Goal: Find specific page/section: Find specific page/section

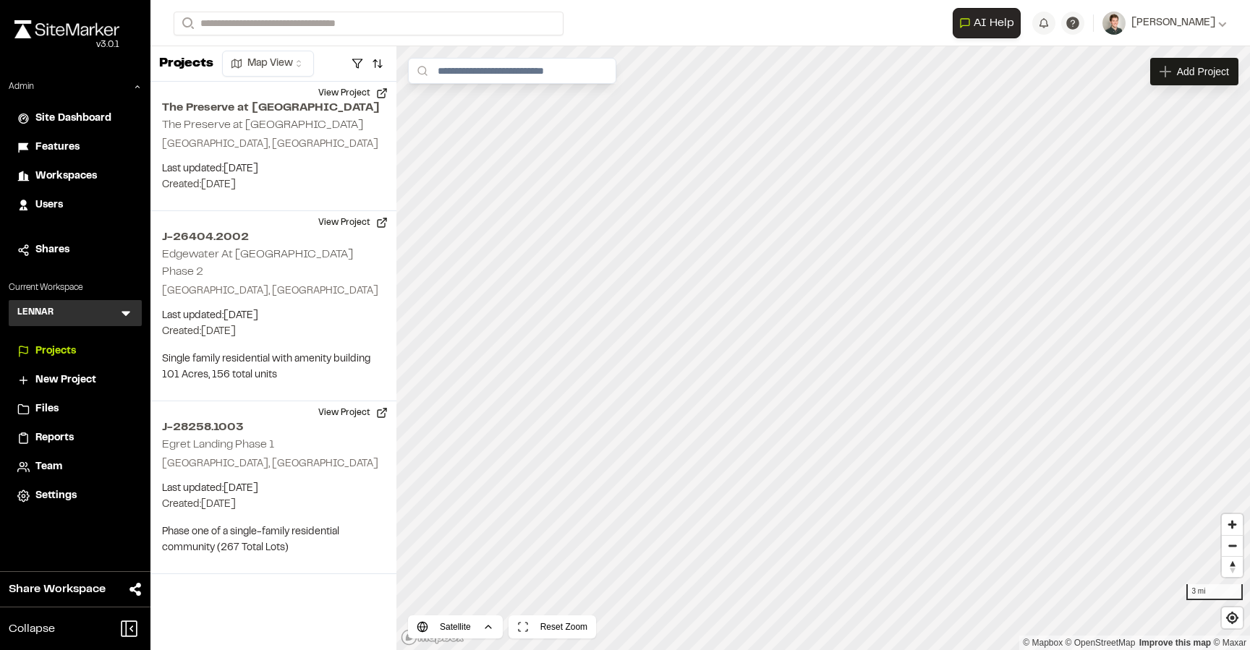
click at [126, 312] on icon at bounding box center [126, 314] width 9 height 5
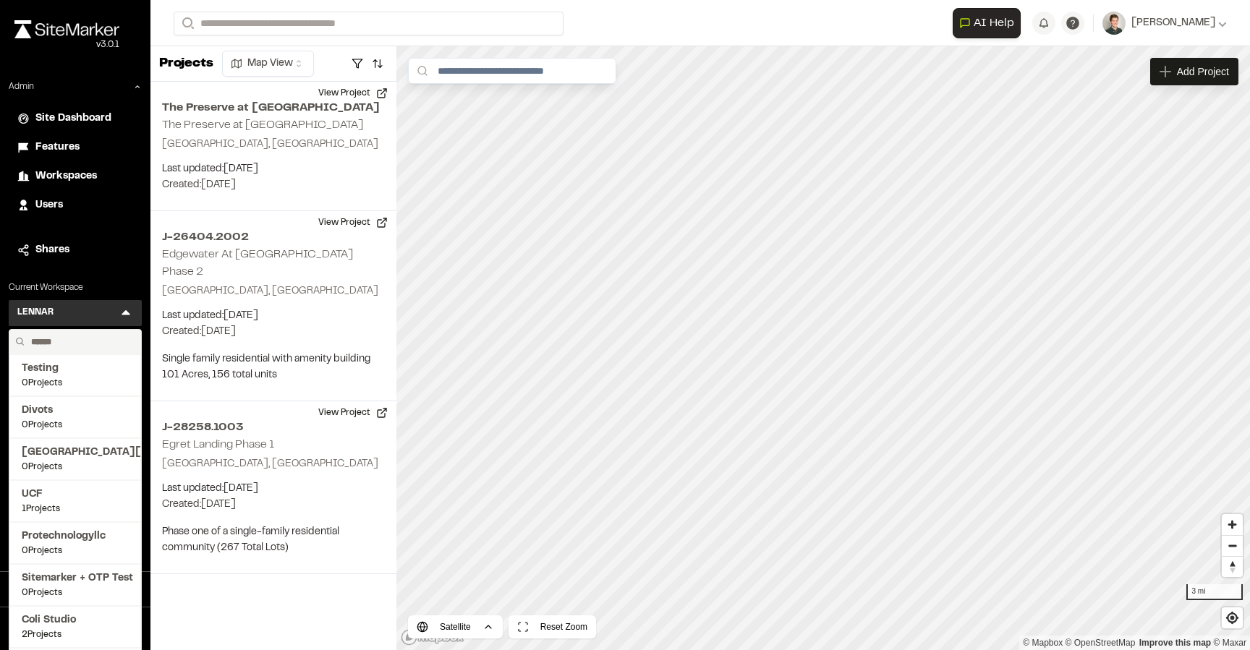
click at [85, 341] on input "text" at bounding box center [80, 342] width 110 height 25
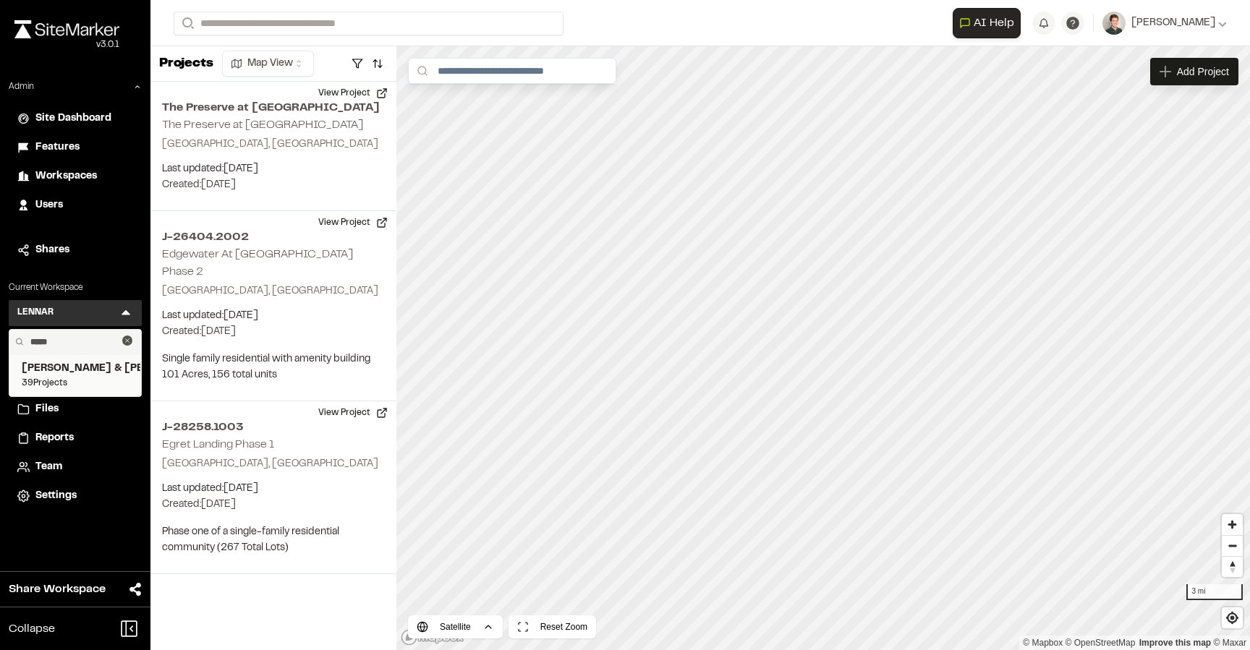
type input "*****"
click at [93, 374] on span "Davis & Floyd Inc." at bounding box center [75, 369] width 107 height 16
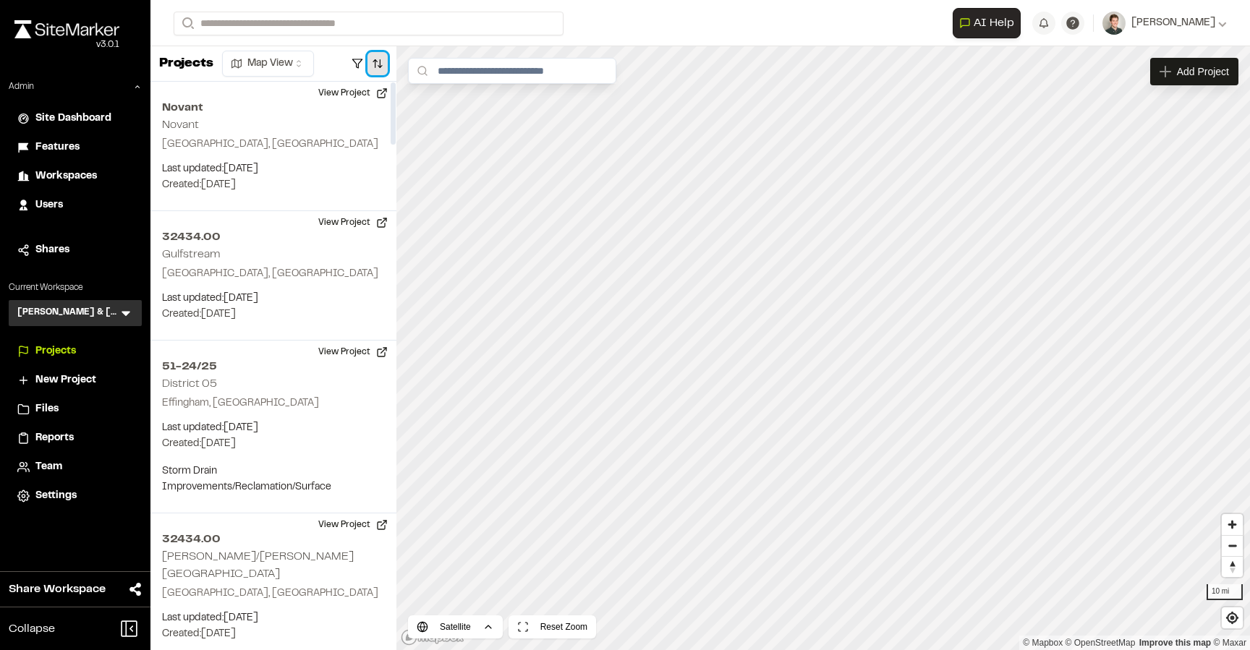
click at [373, 62] on button "button" at bounding box center [378, 63] width 20 height 23
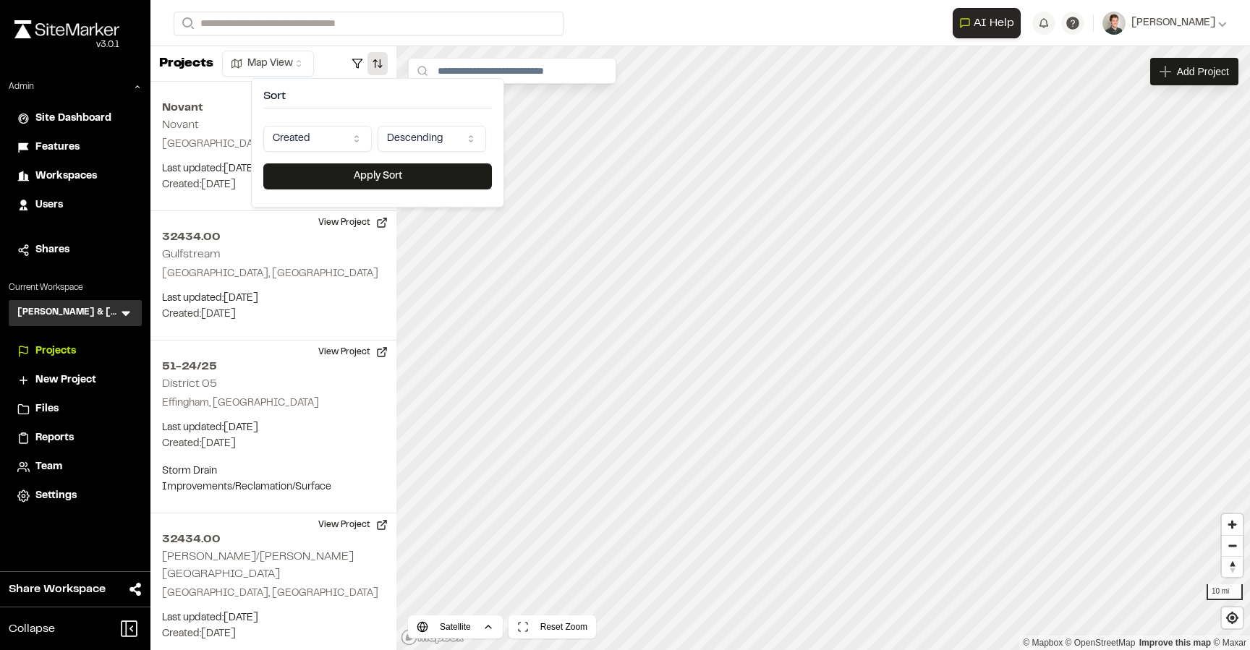
click at [327, 134] on html "Close sidebar v 3.0.1 Admin Site Dashboard Features Workspaces Users Shares Cur…" at bounding box center [625, 325] width 1250 height 650
click at [352, 178] on button "Apply Sort" at bounding box center [377, 177] width 229 height 26
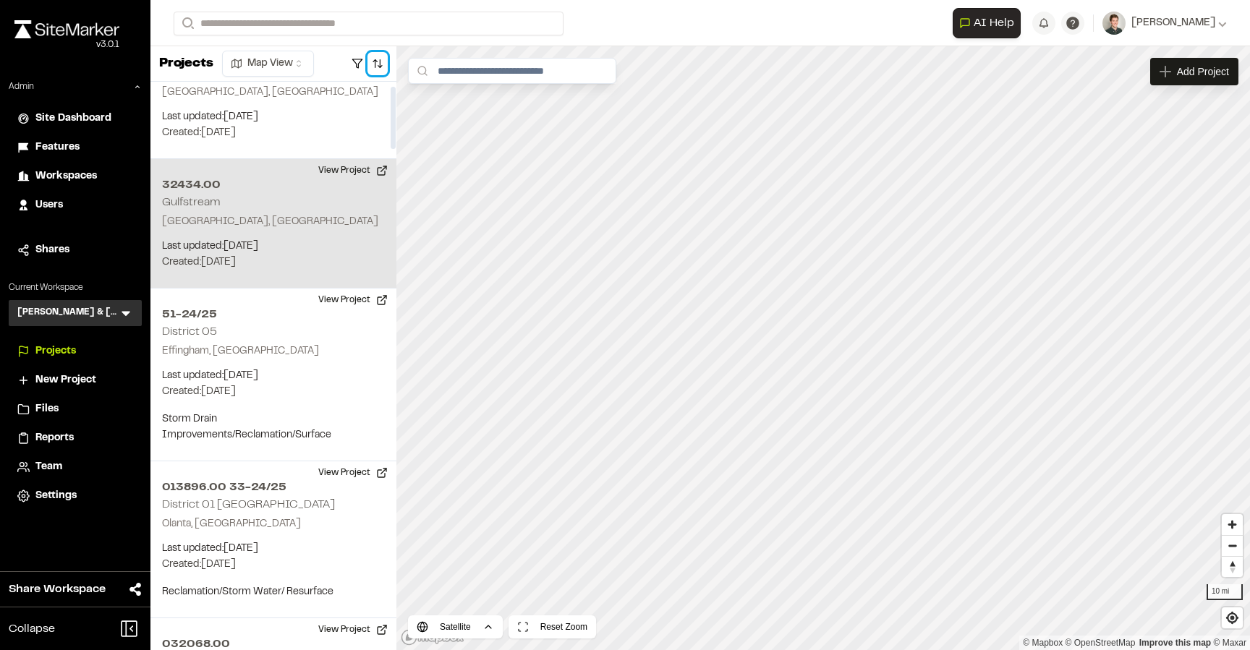
scroll to position [54, 0]
click at [349, 174] on button "View Project" at bounding box center [353, 168] width 87 height 23
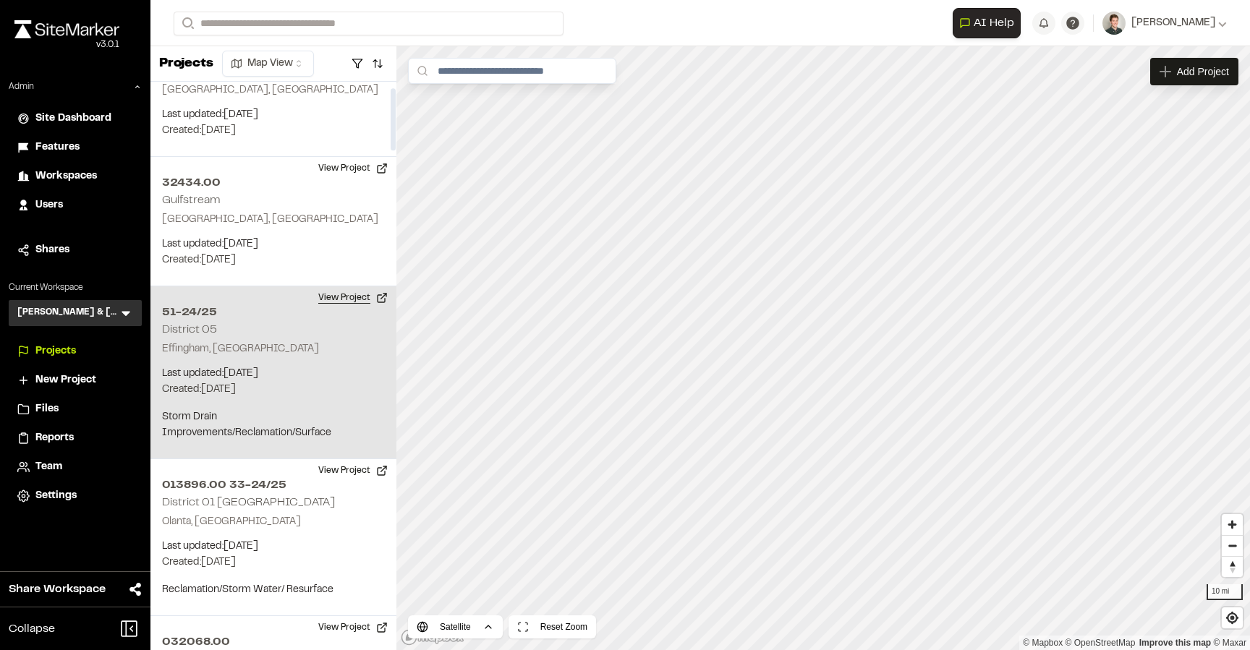
click at [357, 298] on button "View Project" at bounding box center [353, 298] width 87 height 23
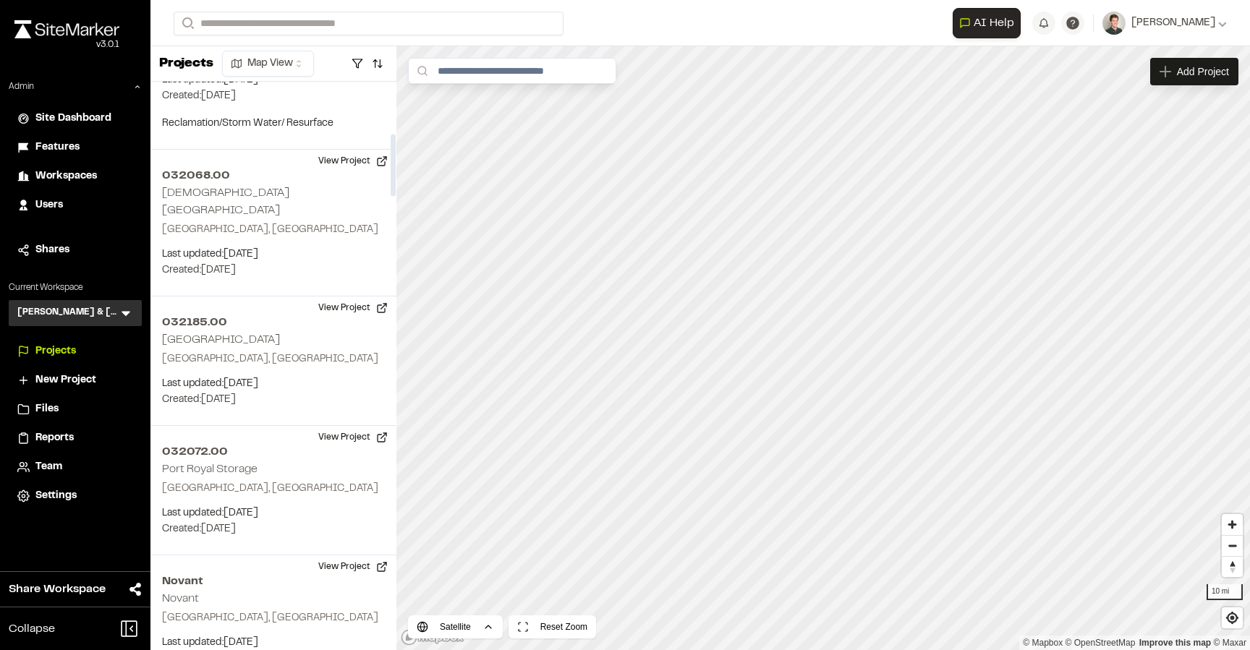
scroll to position [0, 0]
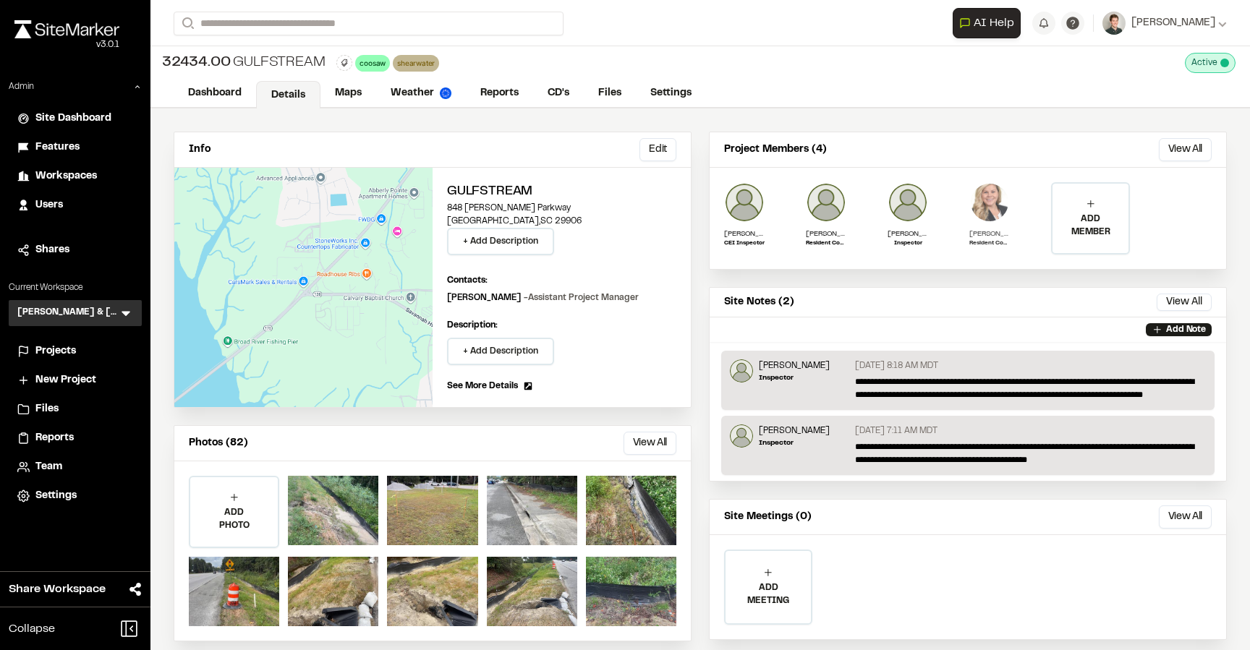
click at [987, 211] on img at bounding box center [989, 202] width 41 height 41
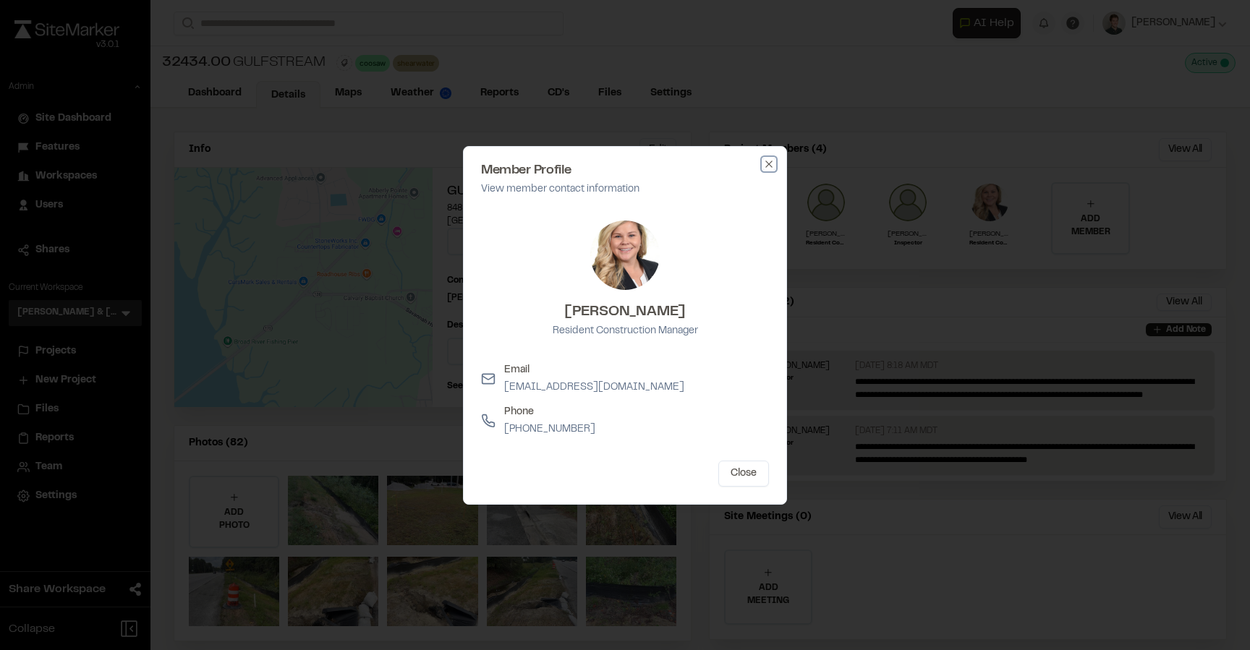
click at [765, 161] on icon "button" at bounding box center [769, 164] width 12 height 12
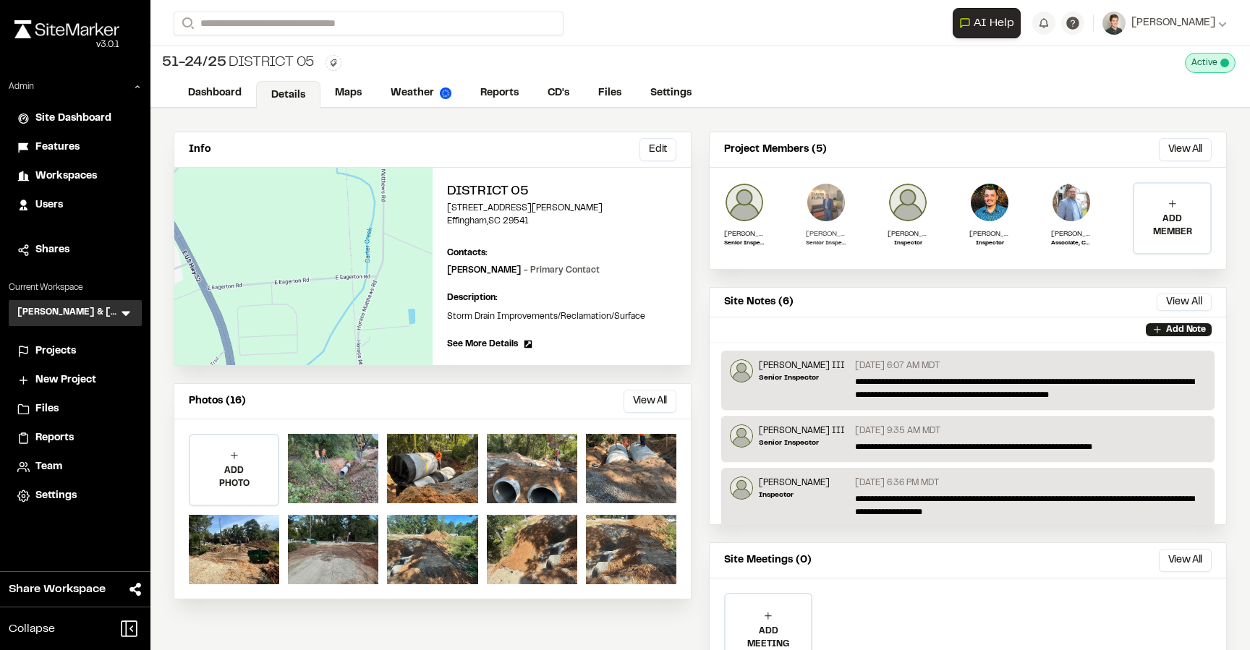
click at [816, 203] on img at bounding box center [826, 202] width 41 height 41
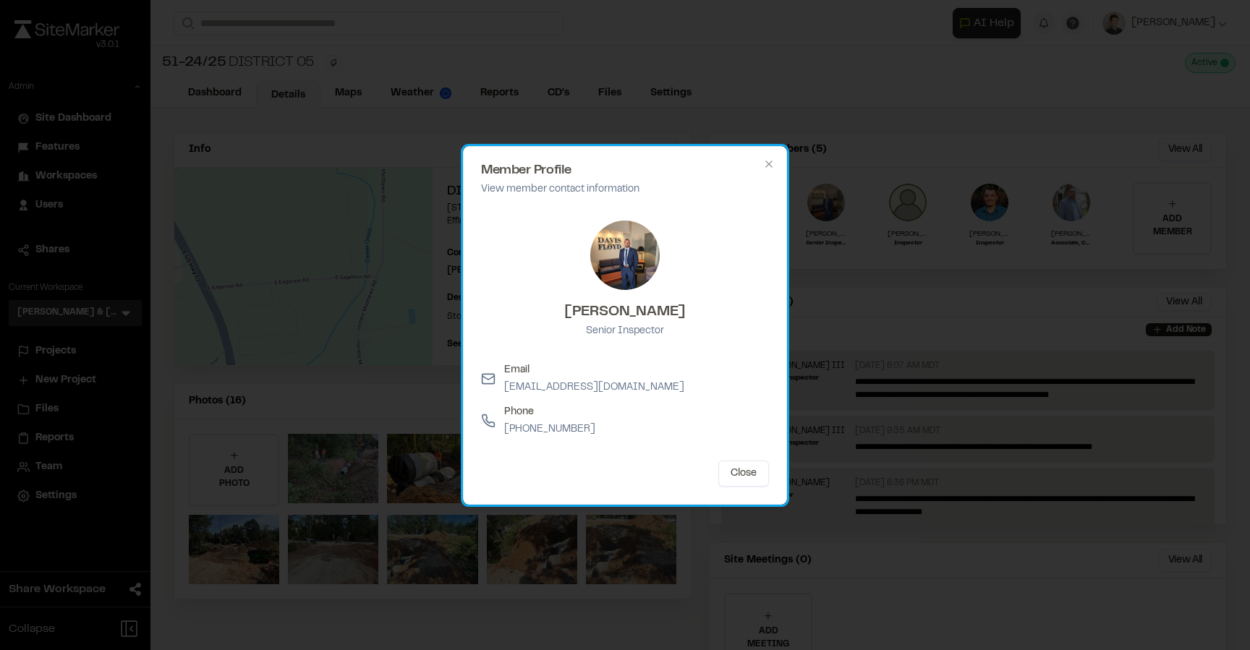
click at [771, 170] on div "Member Profile View member contact information David W Hyatt Senior Inspector E…" at bounding box center [625, 325] width 324 height 359
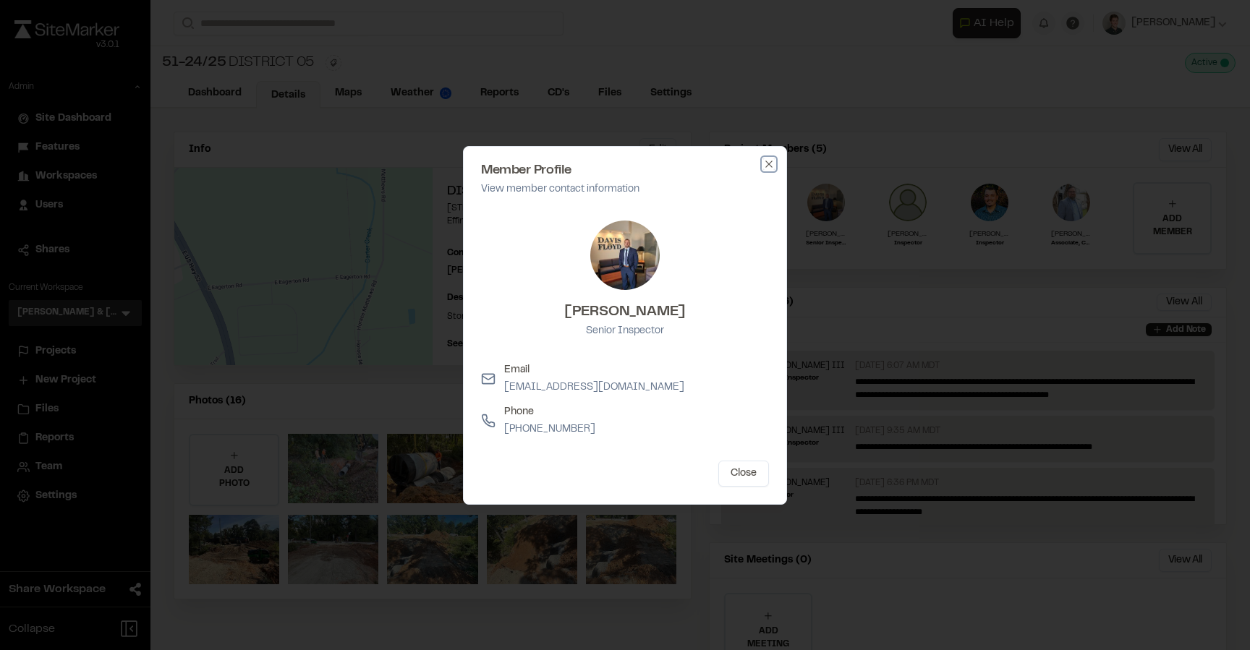
click at [768, 164] on icon "button" at bounding box center [768, 164] width 7 height 7
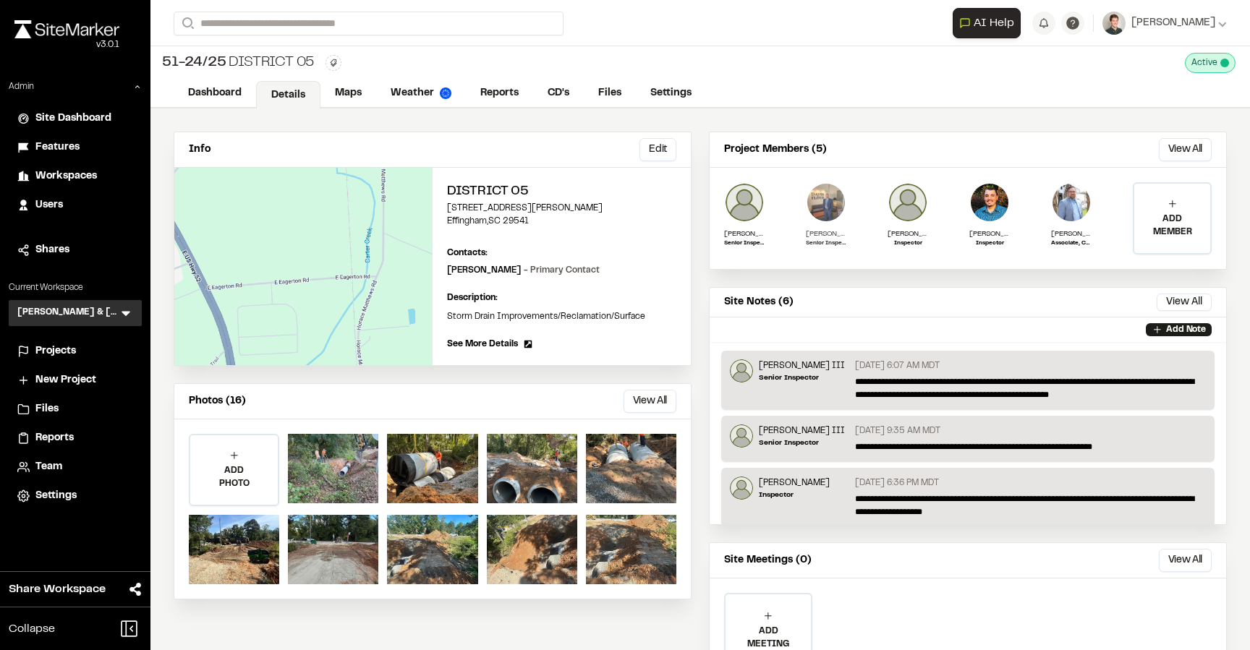
click at [831, 205] on img at bounding box center [826, 202] width 41 height 41
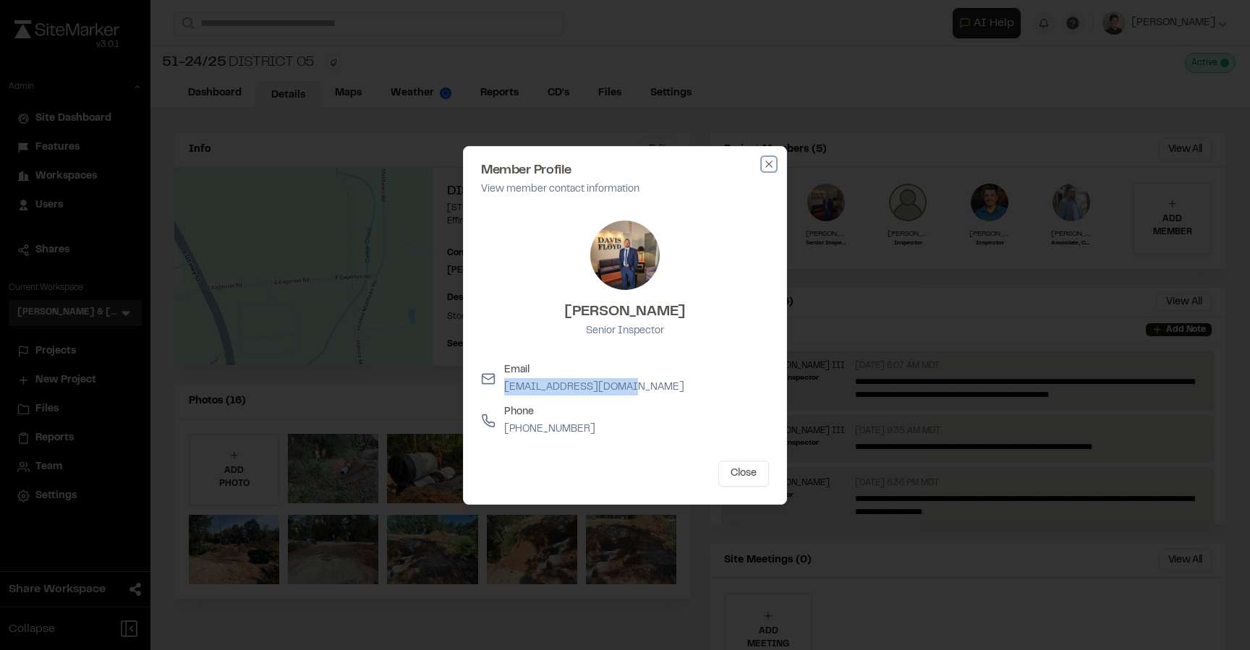
click at [768, 163] on icon "button" at bounding box center [769, 164] width 12 height 12
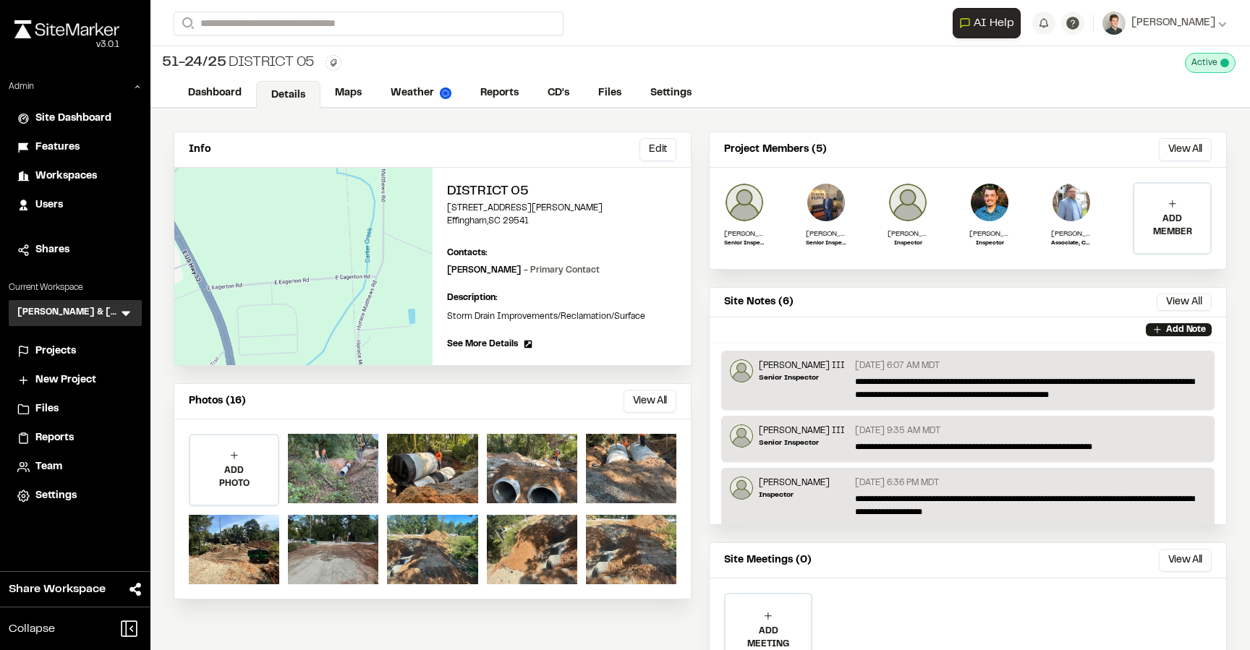
click at [48, 488] on li "Settings" at bounding box center [75, 496] width 133 height 27
click at [48, 478] on li "Team" at bounding box center [75, 467] width 133 height 27
click at [48, 476] on li "Team" at bounding box center [75, 467] width 133 height 27
click at [48, 466] on span "Team" at bounding box center [48, 467] width 27 height 16
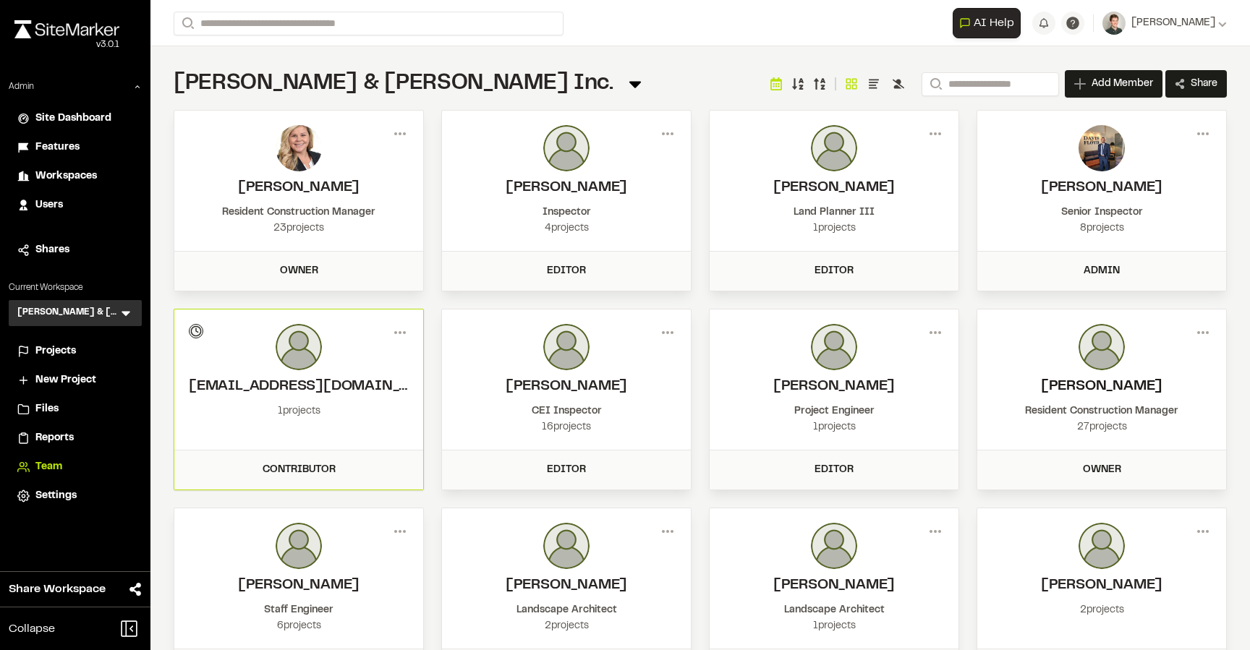
scroll to position [111, 0]
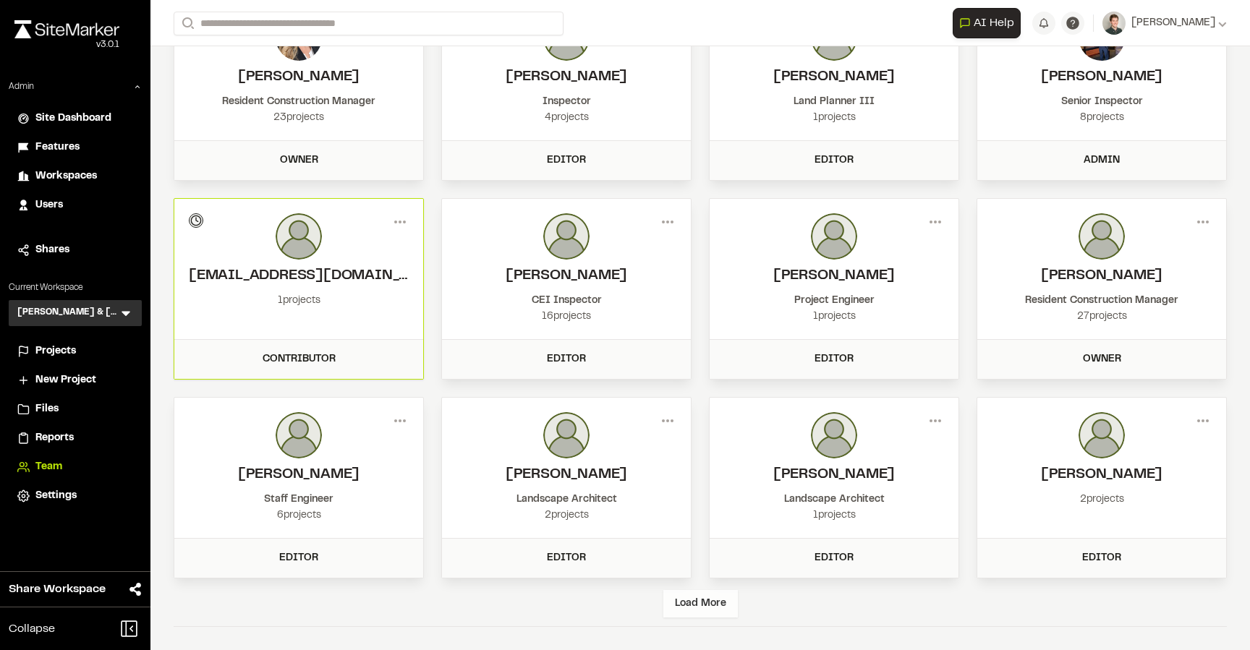
click at [718, 600] on div "Load More" at bounding box center [700, 603] width 75 height 27
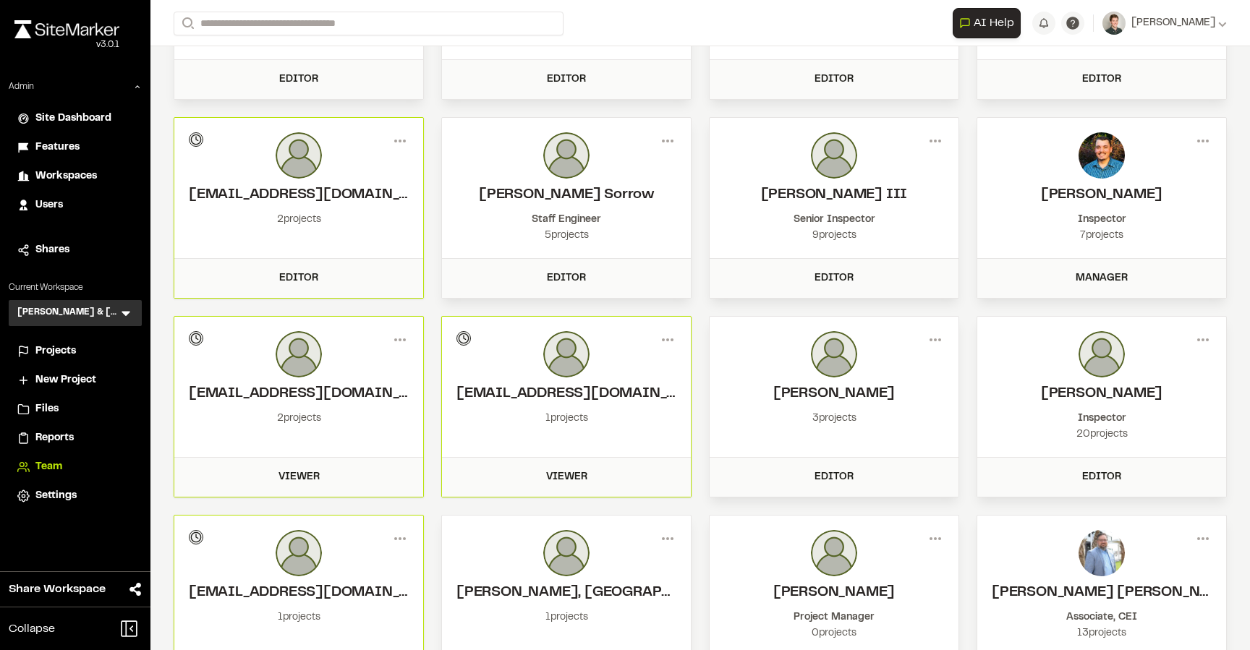
scroll to position [659, 0]
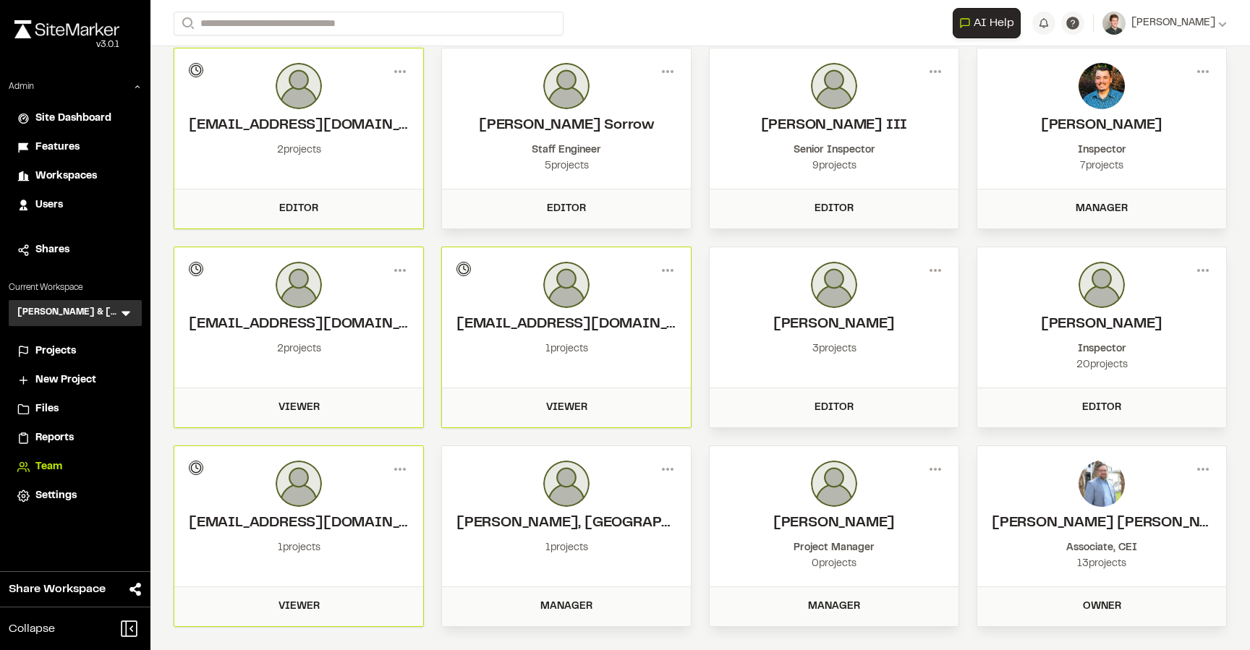
click at [59, 352] on span "Projects" at bounding box center [55, 352] width 41 height 16
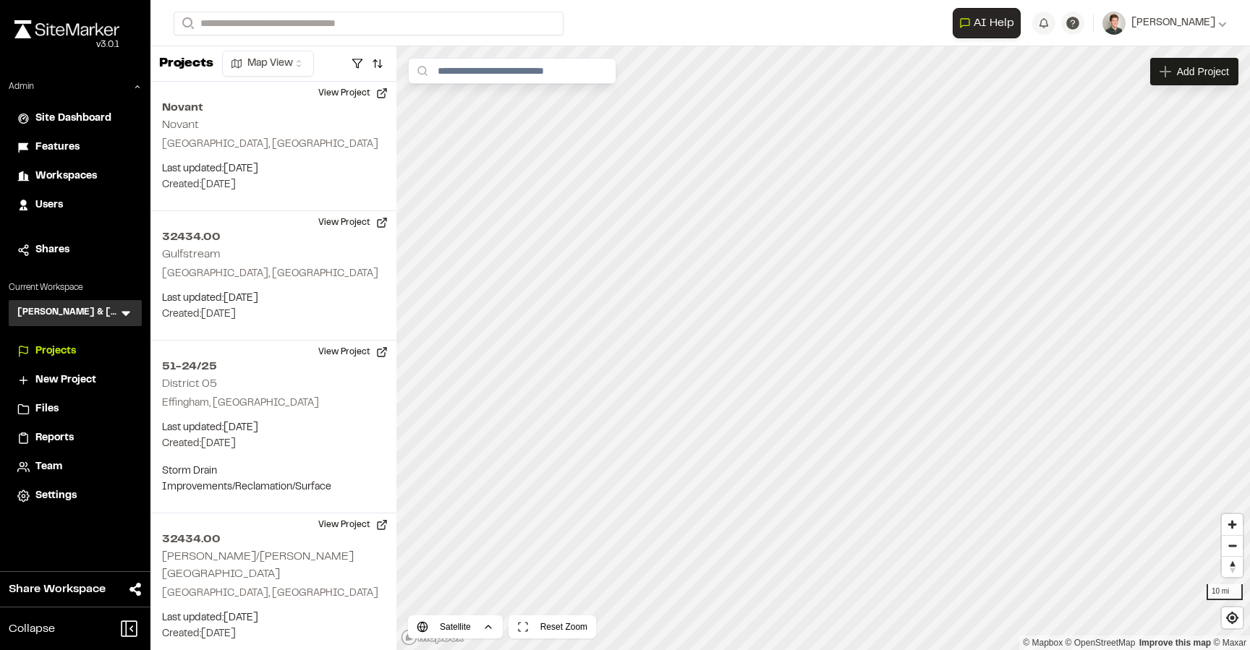
click at [69, 169] on span "Workspaces" at bounding box center [65, 177] width 61 height 16
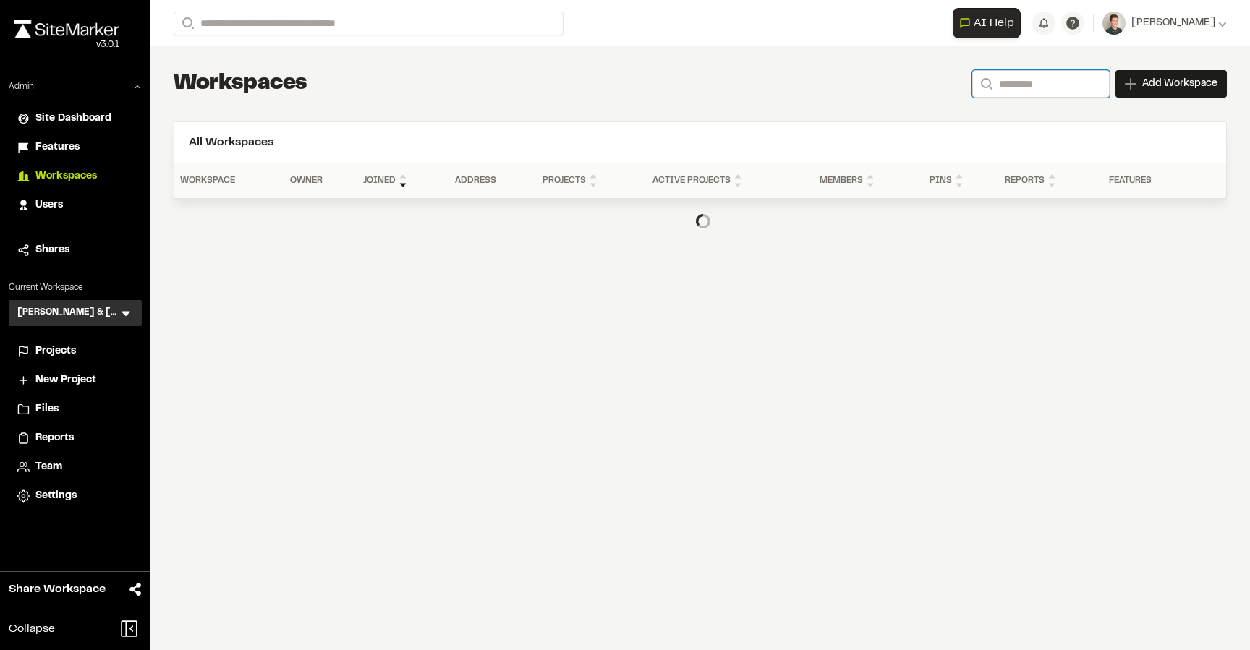
click at [1026, 84] on input "Search" at bounding box center [1040, 83] width 137 height 27
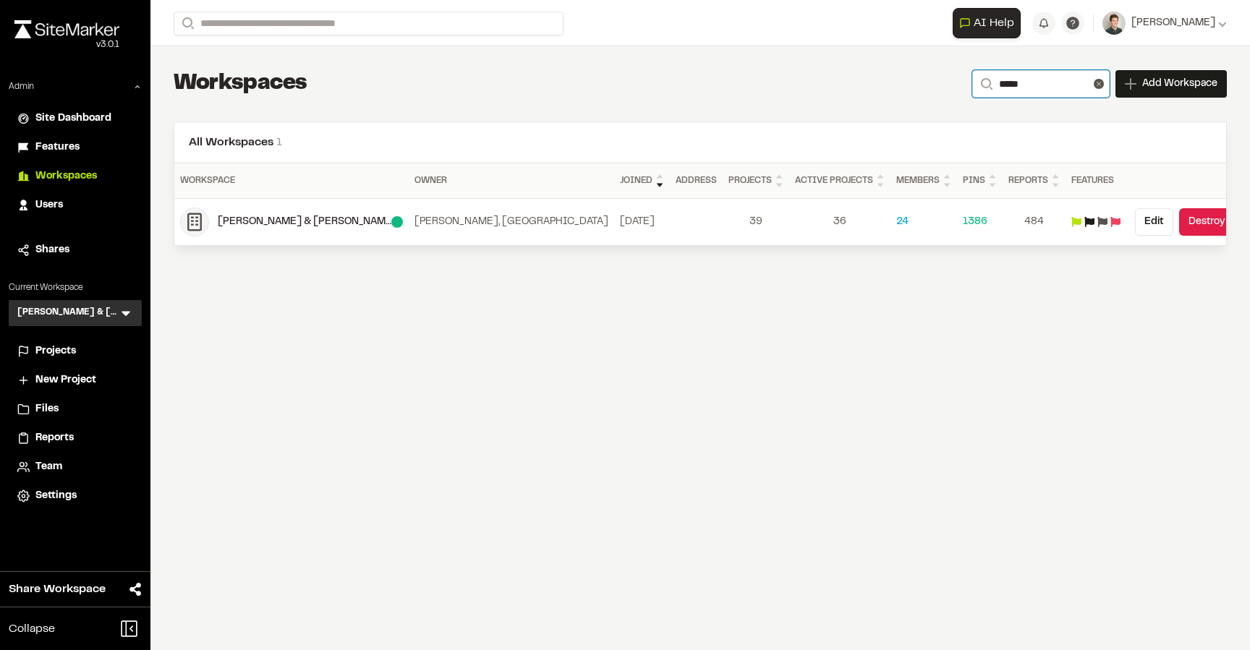
type input "*****"
click at [51, 349] on span "Projects" at bounding box center [55, 352] width 41 height 16
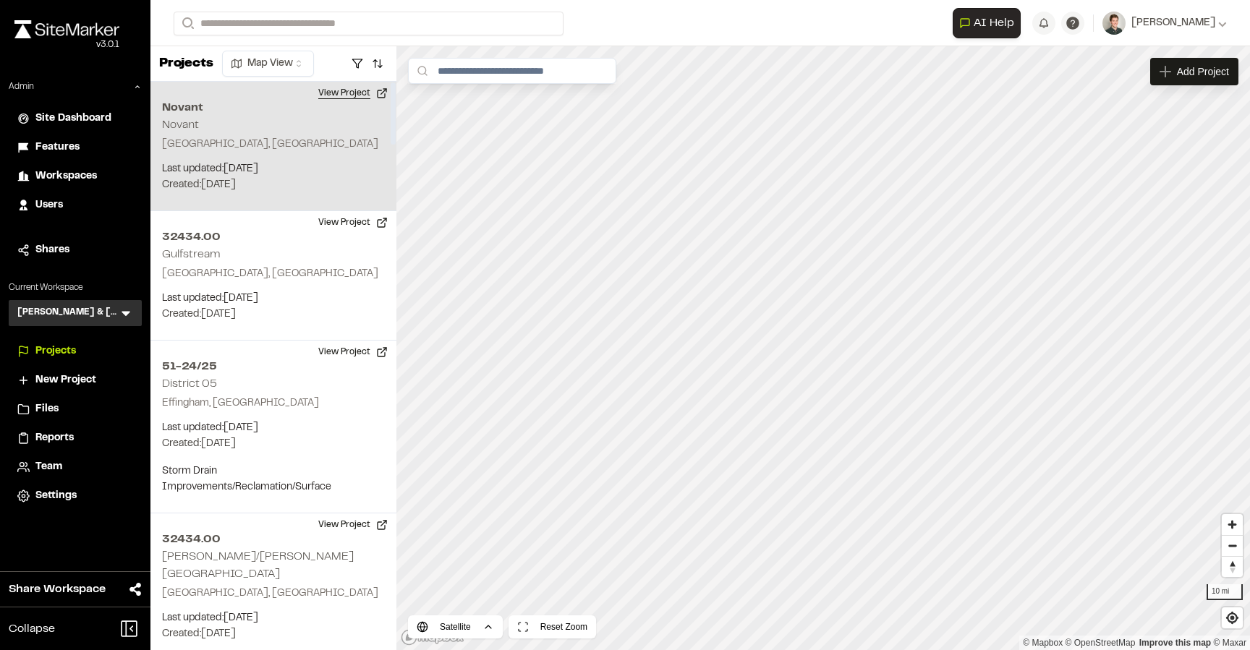
click at [357, 91] on button "View Project" at bounding box center [353, 93] width 87 height 23
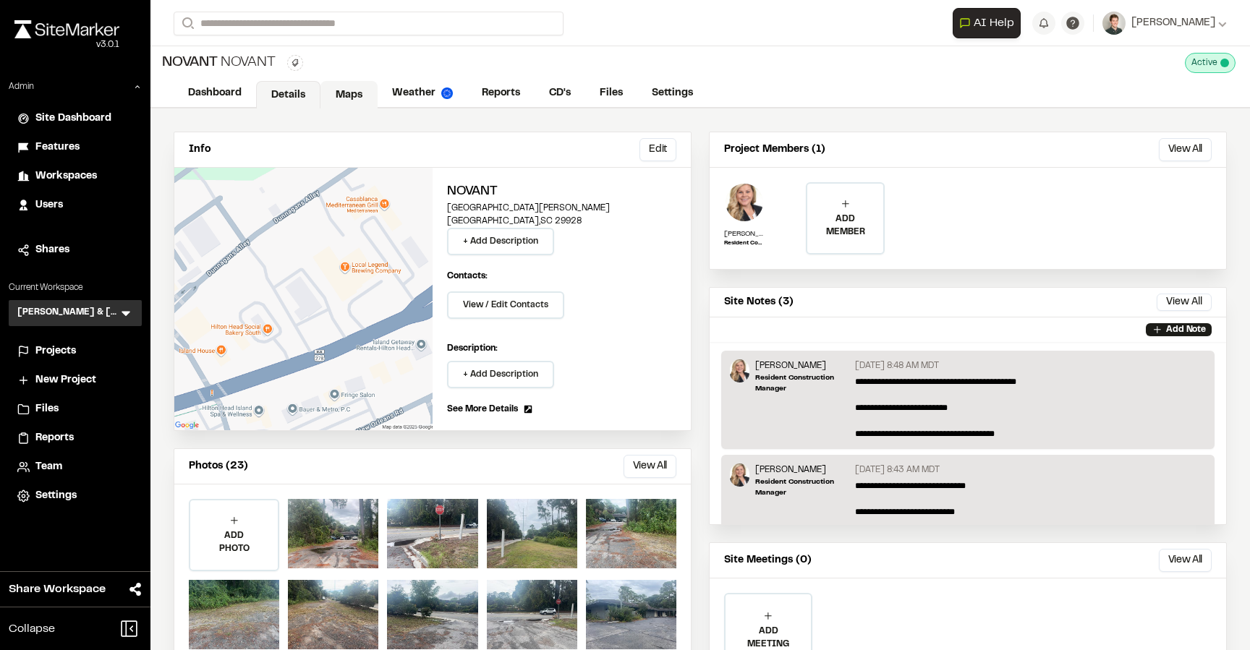
click at [350, 93] on link "Maps" at bounding box center [349, 94] width 57 height 27
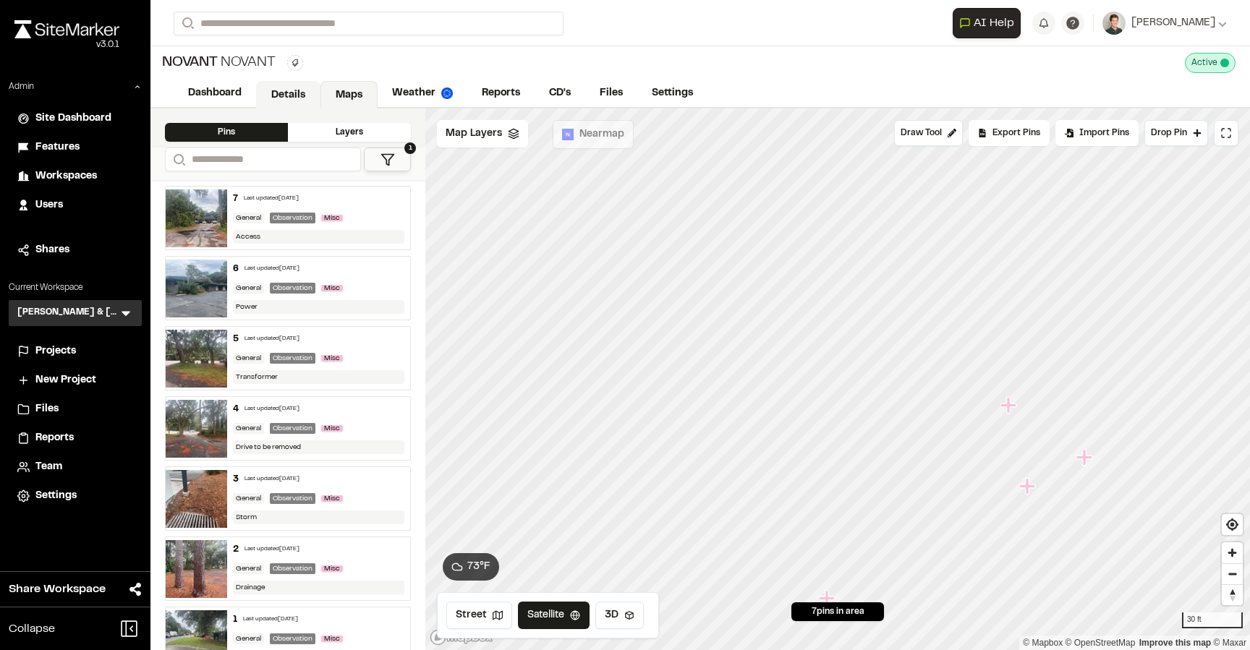
click at [284, 102] on link "Details" at bounding box center [288, 94] width 64 height 27
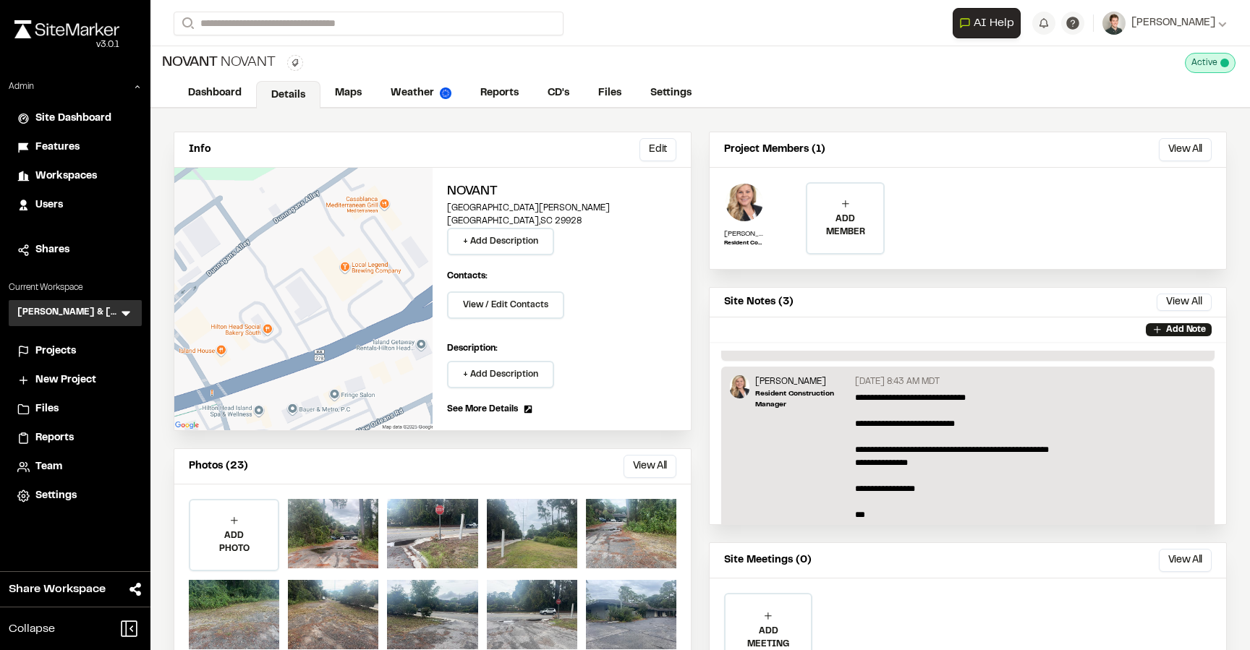
scroll to position [101, 0]
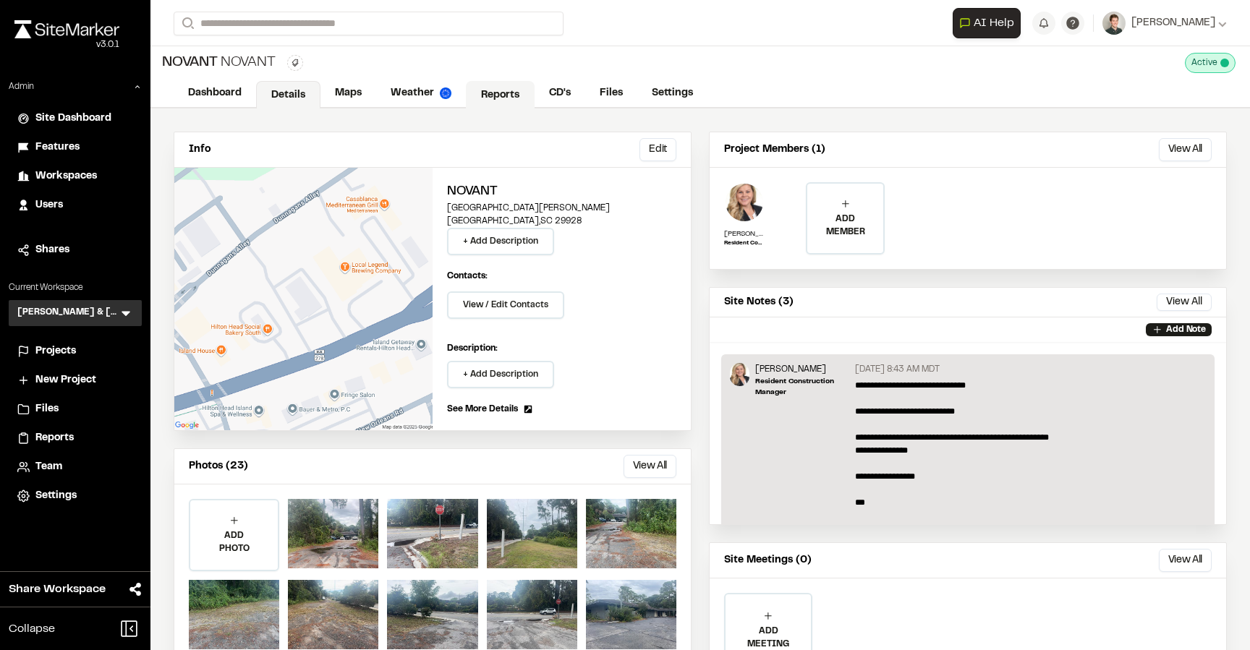
click at [493, 86] on link "Reports" at bounding box center [500, 94] width 69 height 27
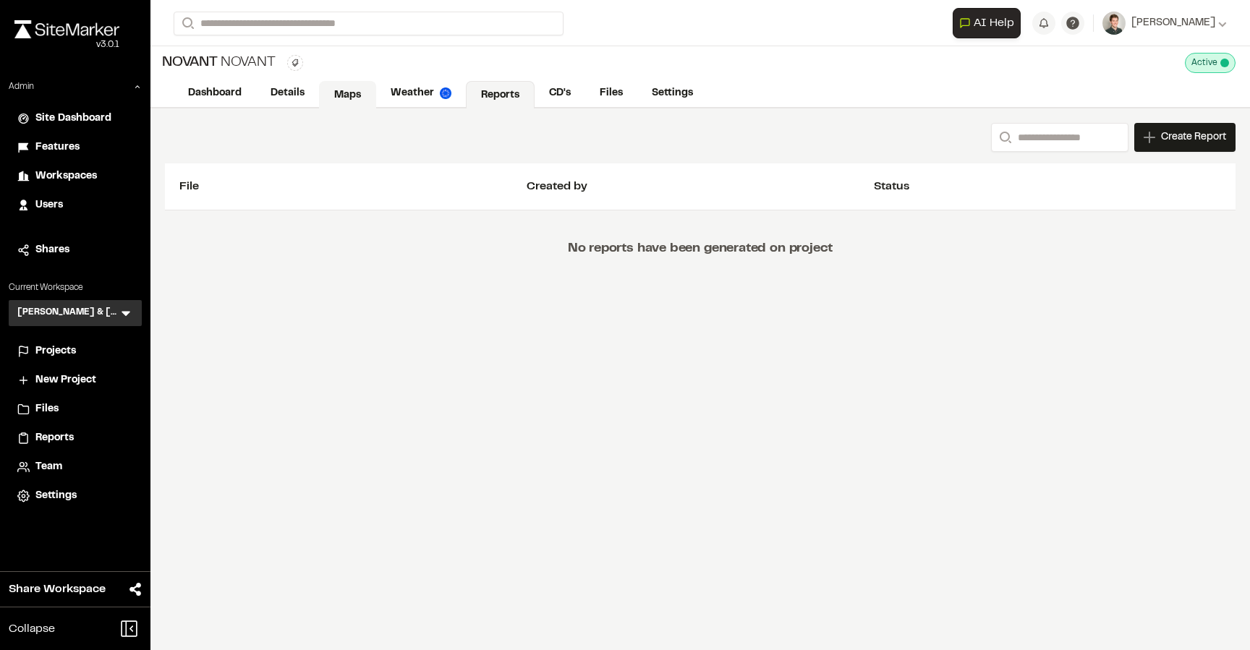
click at [352, 92] on link "Maps" at bounding box center [347, 94] width 57 height 27
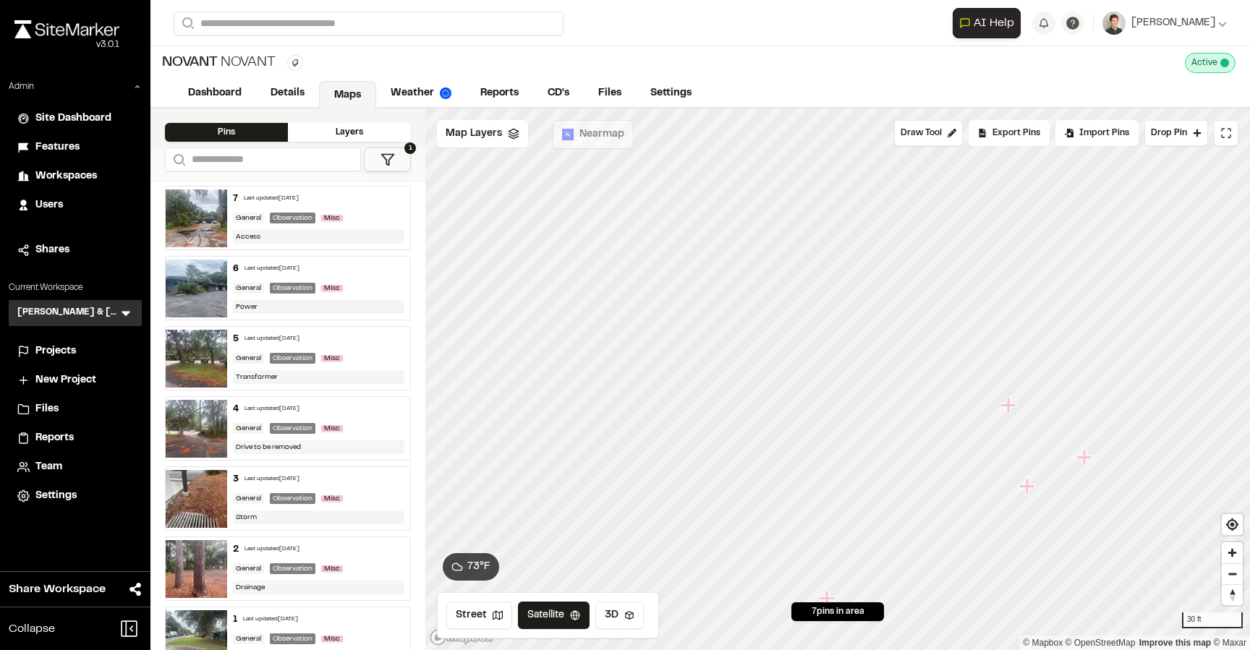
click at [1011, 407] on icon "Map marker" at bounding box center [1009, 405] width 16 height 16
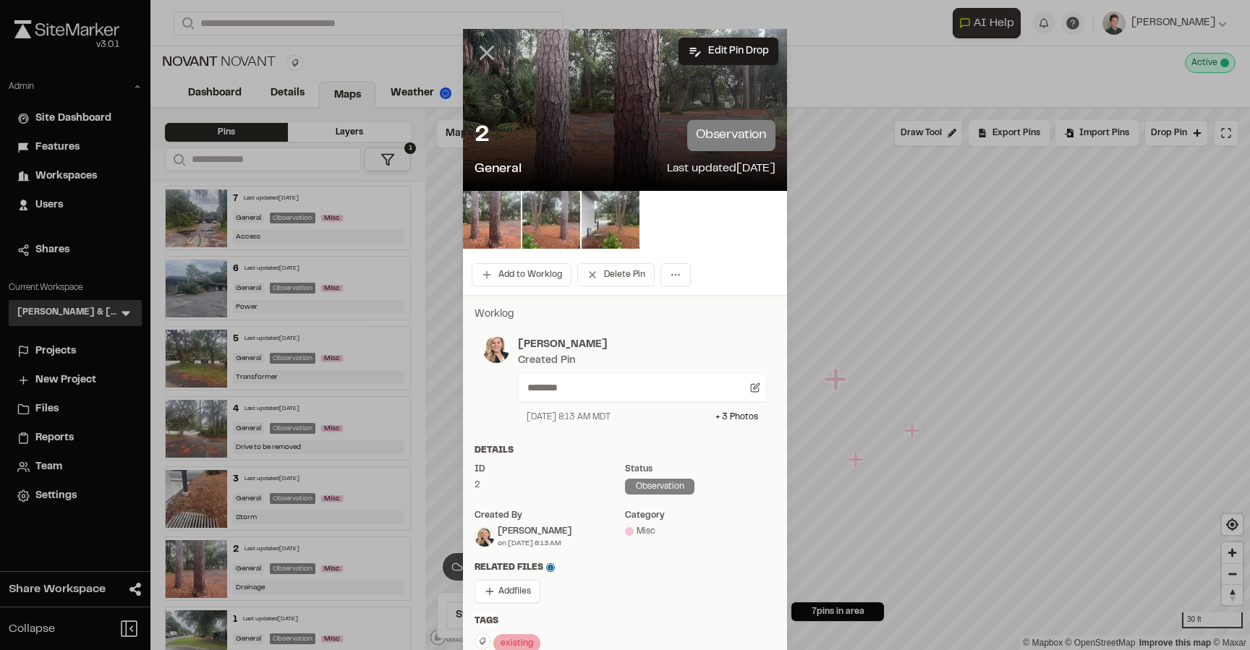
click at [485, 51] on line at bounding box center [487, 53] width 12 height 12
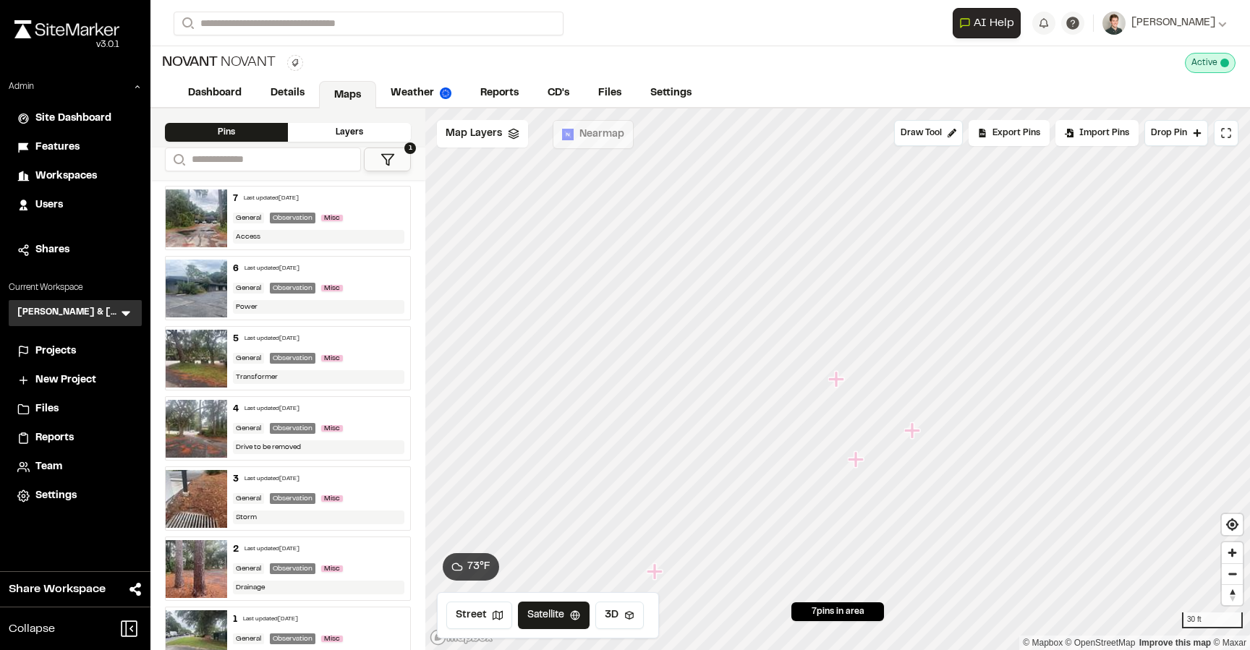
scroll to position [35, 0]
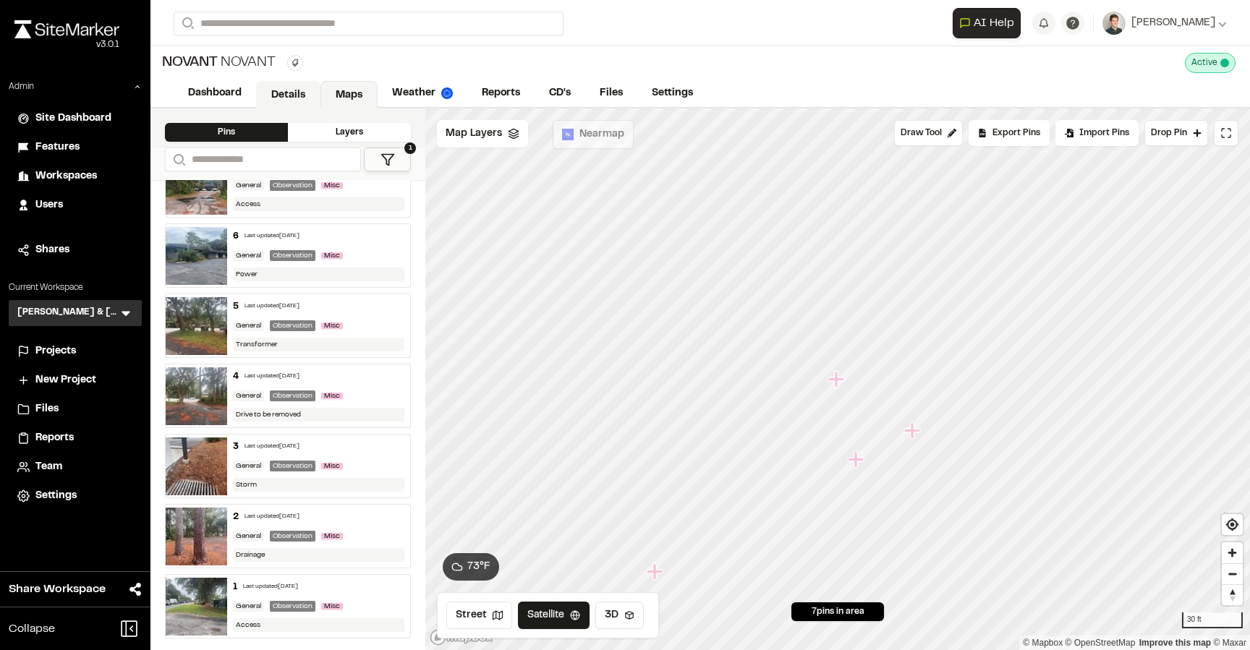
click at [286, 91] on link "Details" at bounding box center [288, 94] width 64 height 27
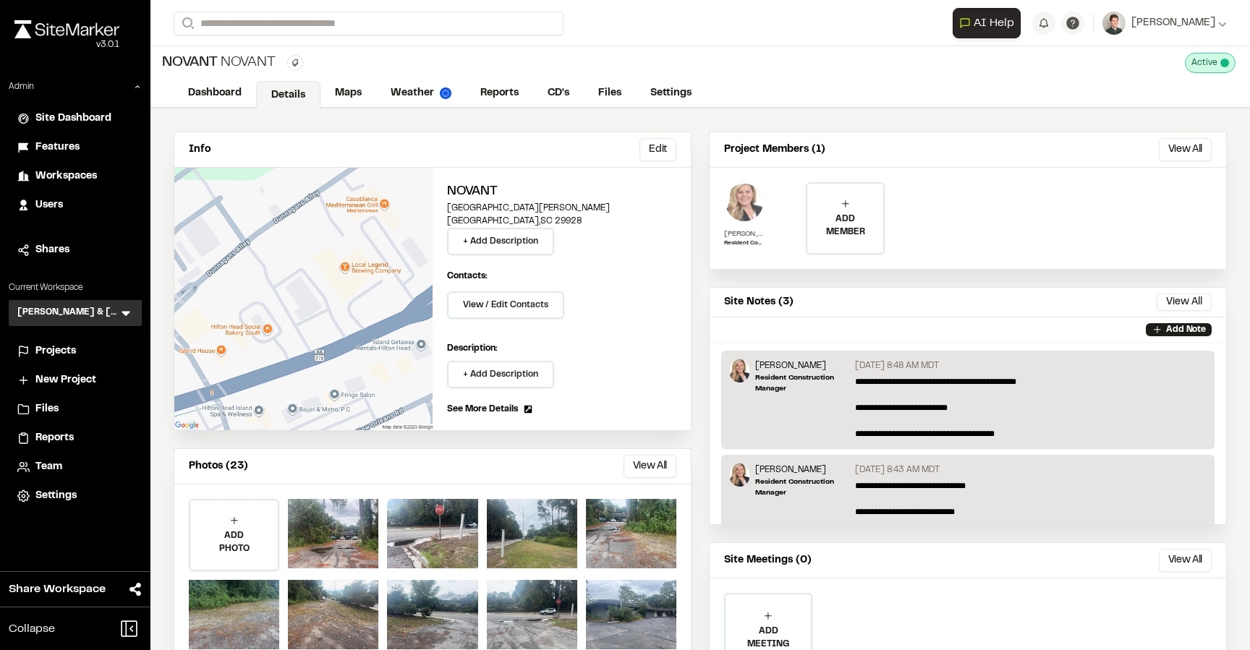
click at [738, 202] on img at bounding box center [744, 202] width 41 height 41
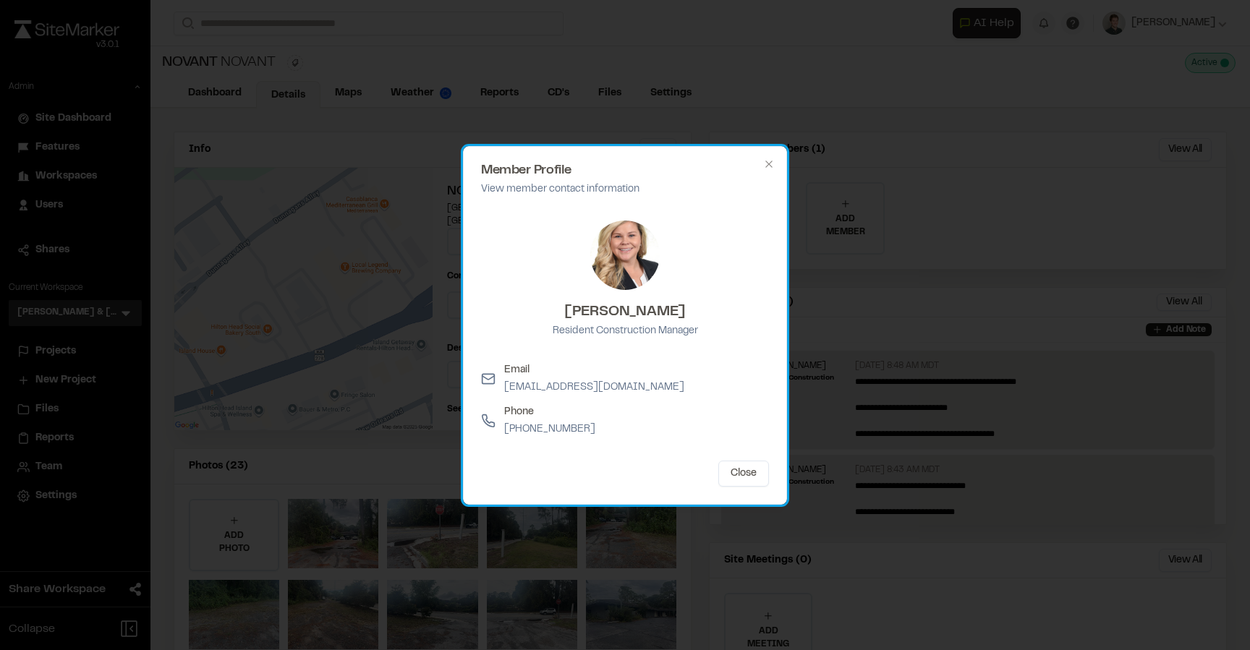
click at [763, 158] on div "Member Profile View member contact information Elizabeth Sanders Resident Const…" at bounding box center [625, 325] width 324 height 359
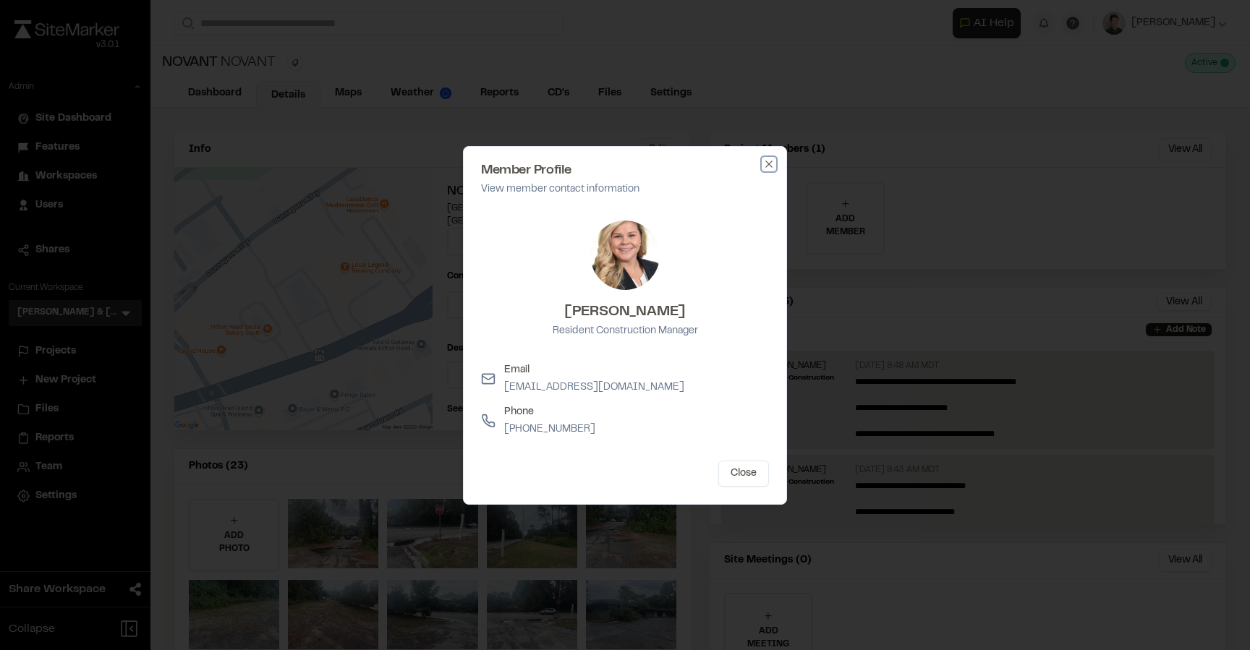
click at [773, 158] on icon "button" at bounding box center [769, 164] width 12 height 12
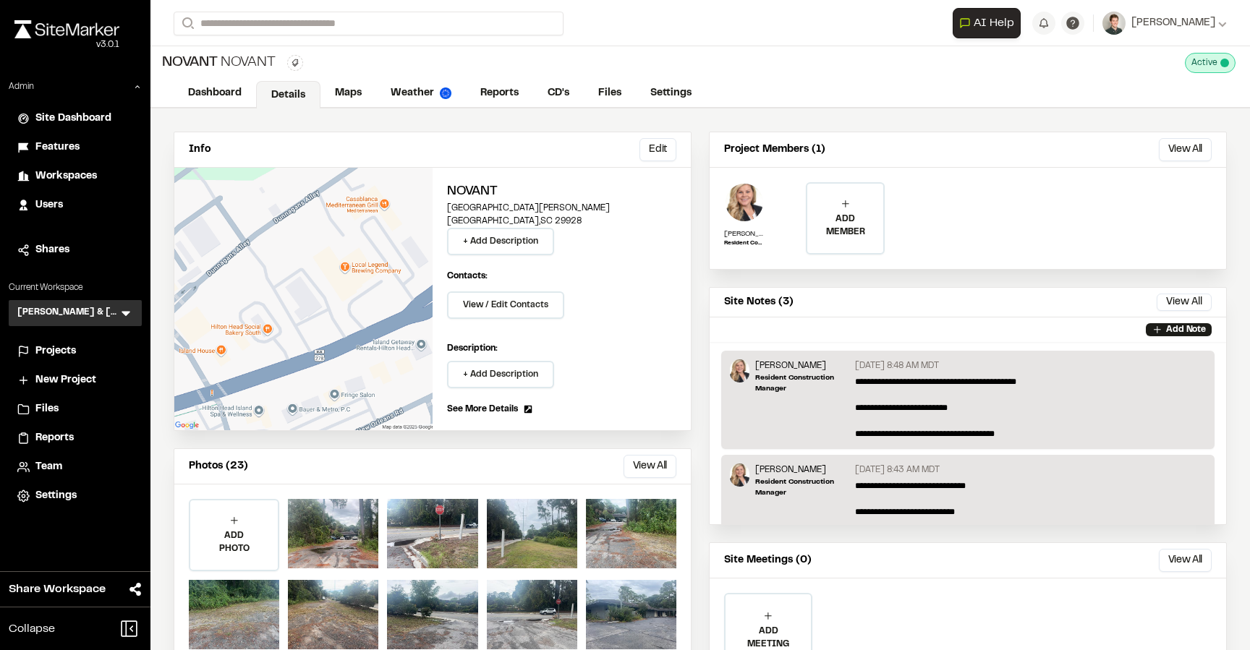
click at [66, 344] on span "Projects" at bounding box center [55, 352] width 41 height 16
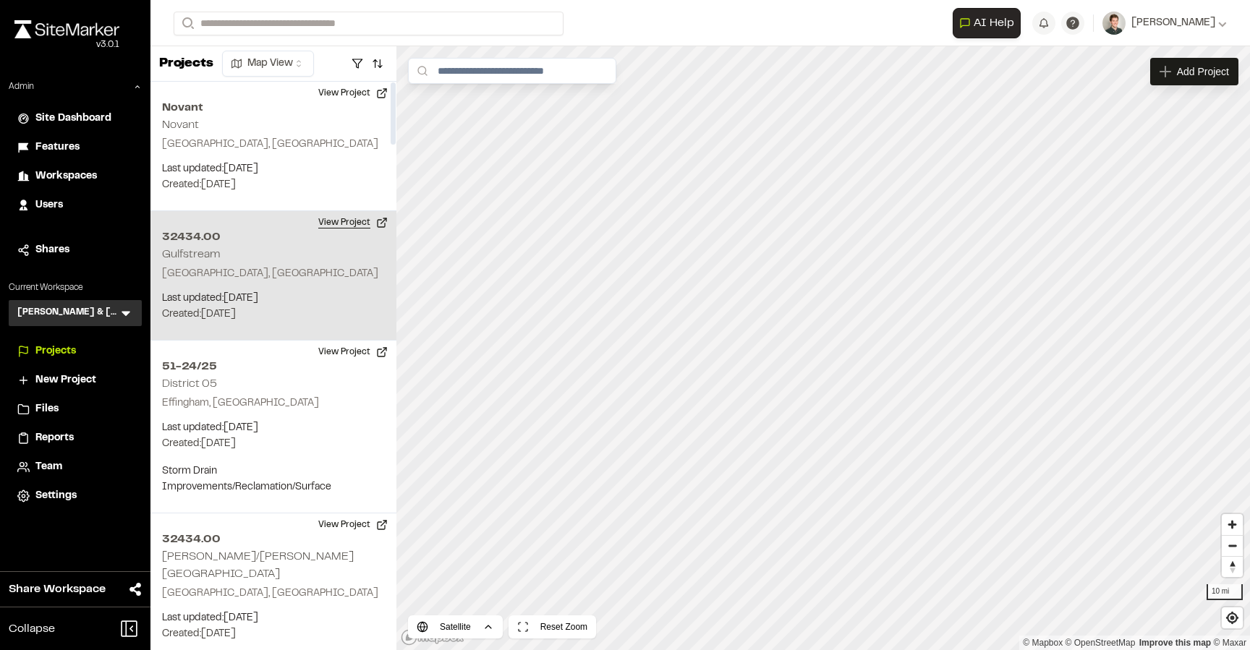
click at [360, 227] on button "View Project" at bounding box center [353, 222] width 87 height 23
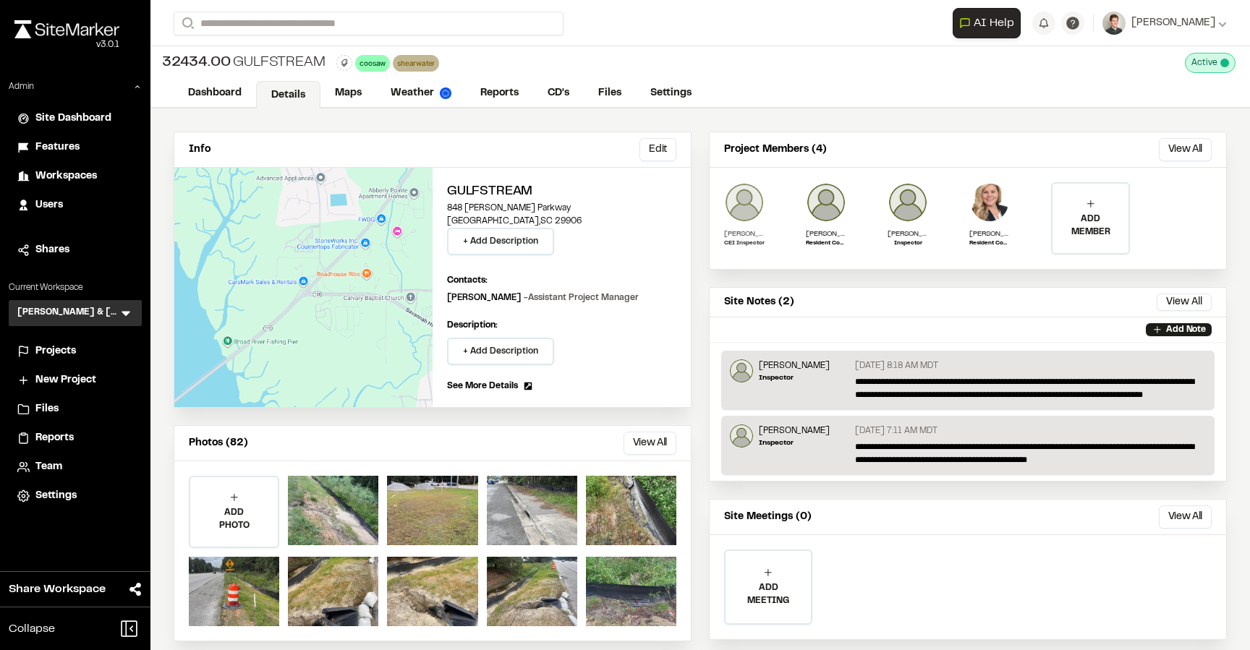
click at [744, 214] on img at bounding box center [744, 202] width 41 height 41
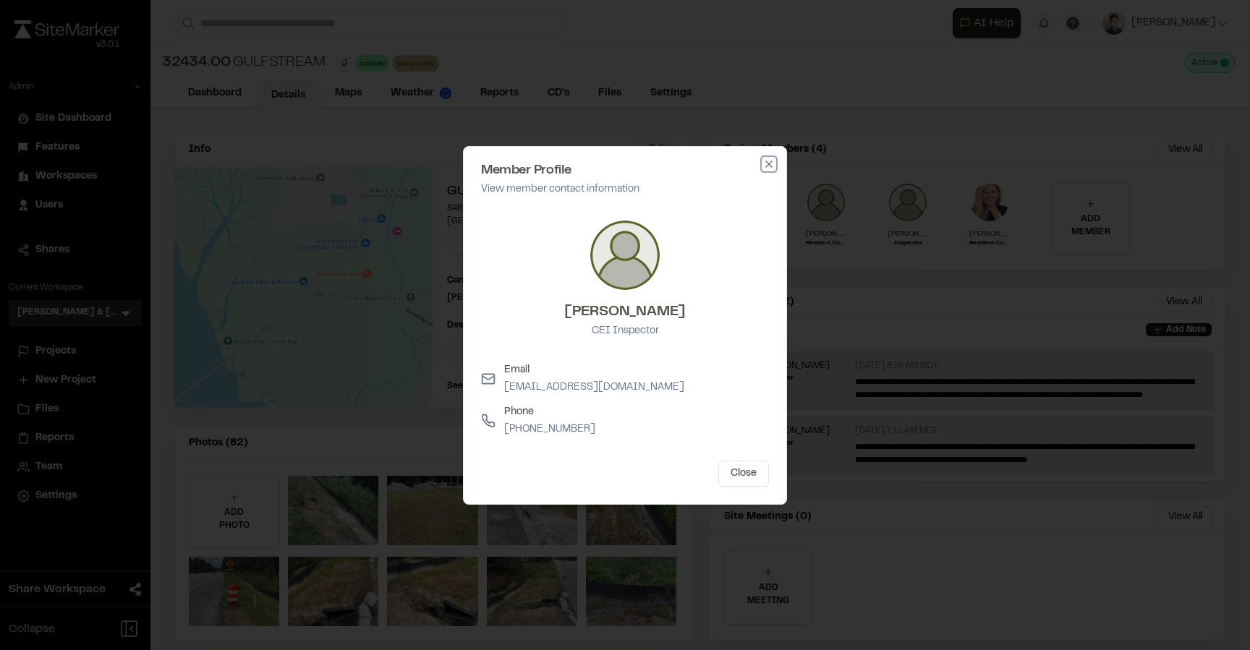
click at [766, 159] on icon "button" at bounding box center [769, 164] width 12 height 12
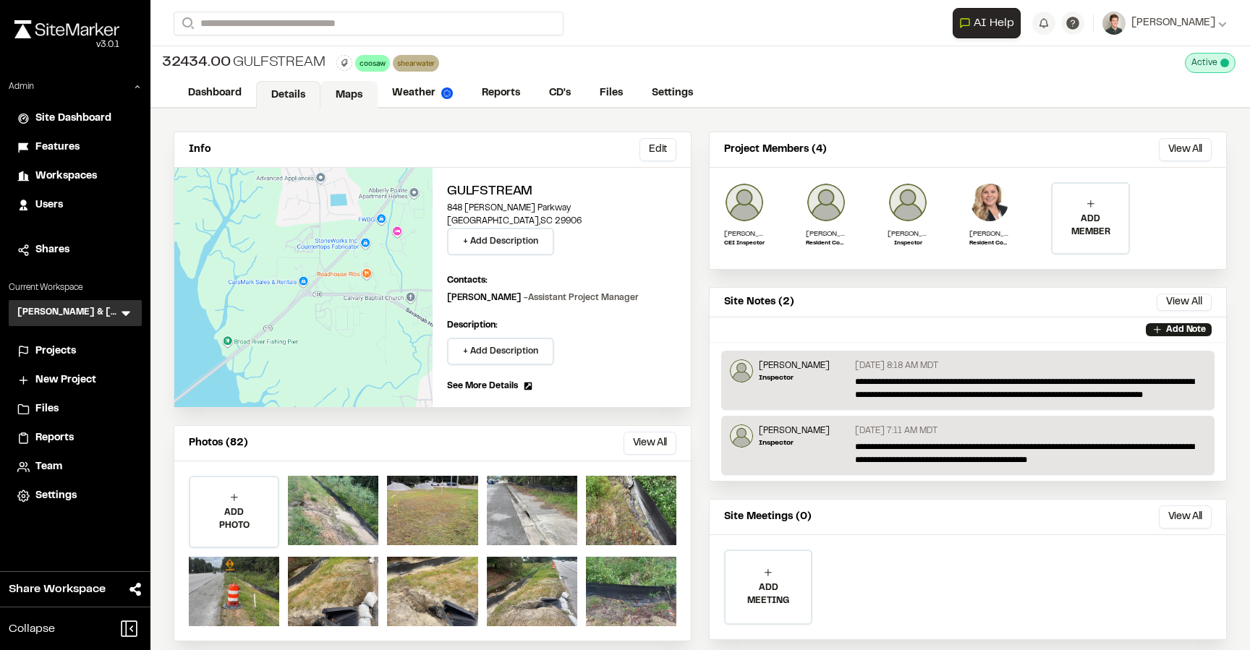
click at [347, 98] on link "Maps" at bounding box center [349, 94] width 57 height 27
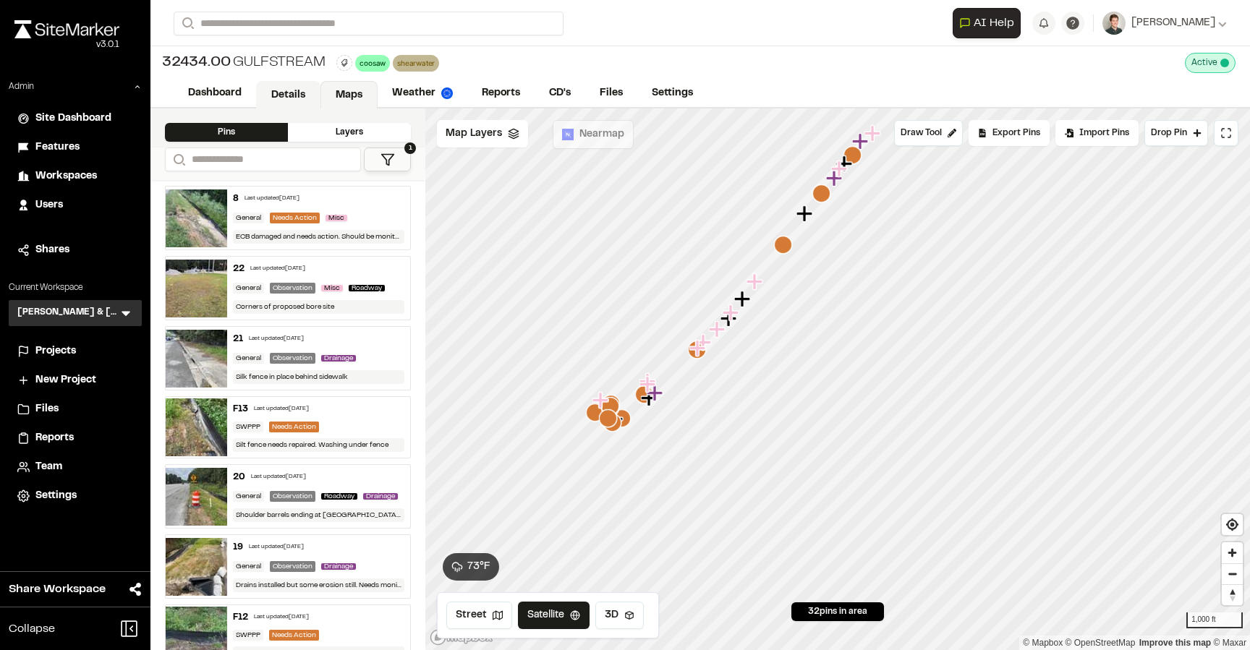
click at [272, 94] on link "Details" at bounding box center [288, 94] width 64 height 27
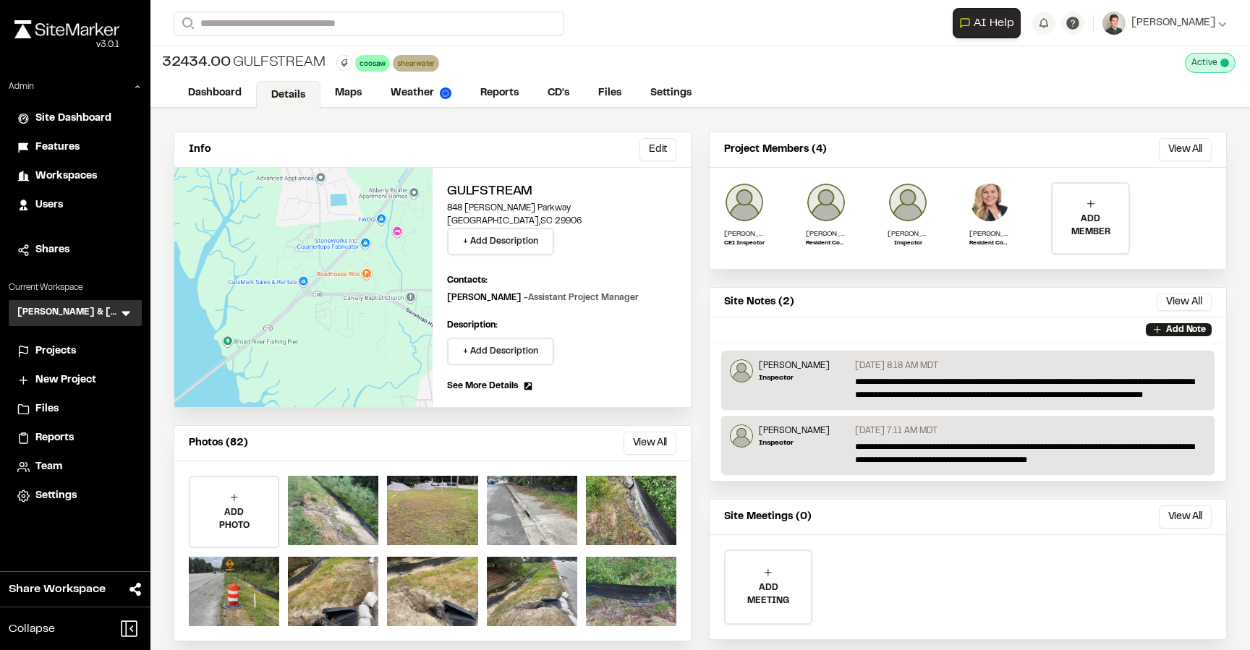
click at [528, 56] on div "32434.00 Gulfstream coosaw Delete Rename Edit Color Delete Tag Are you sure you…" at bounding box center [700, 62] width 1100 height 33
click at [61, 355] on span "Projects" at bounding box center [55, 352] width 41 height 16
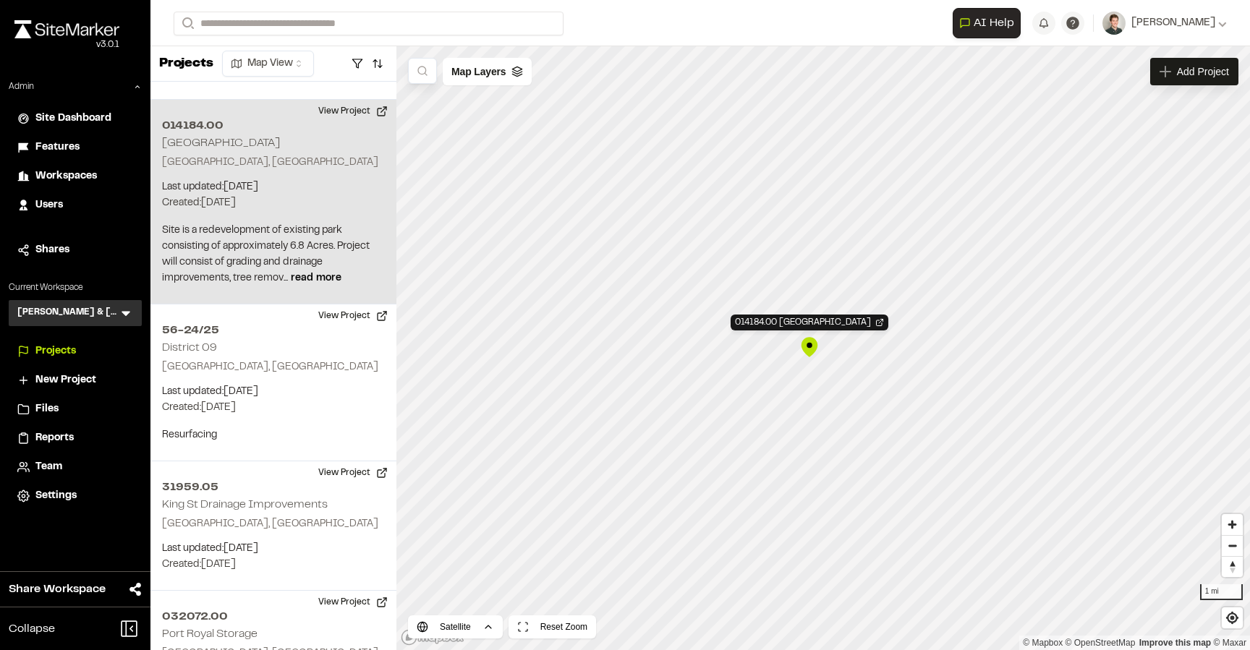
scroll to position [1162, 0]
click at [355, 99] on button "View Project" at bounding box center [353, 110] width 87 height 23
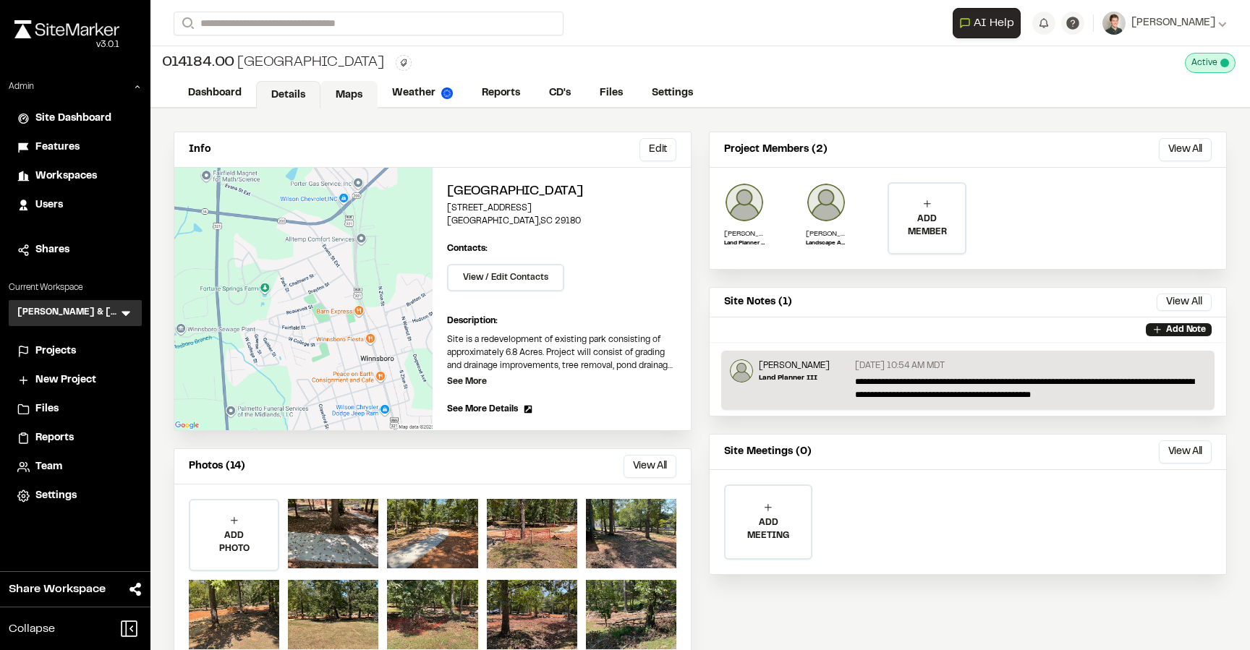
click at [345, 89] on link "Maps" at bounding box center [349, 94] width 57 height 27
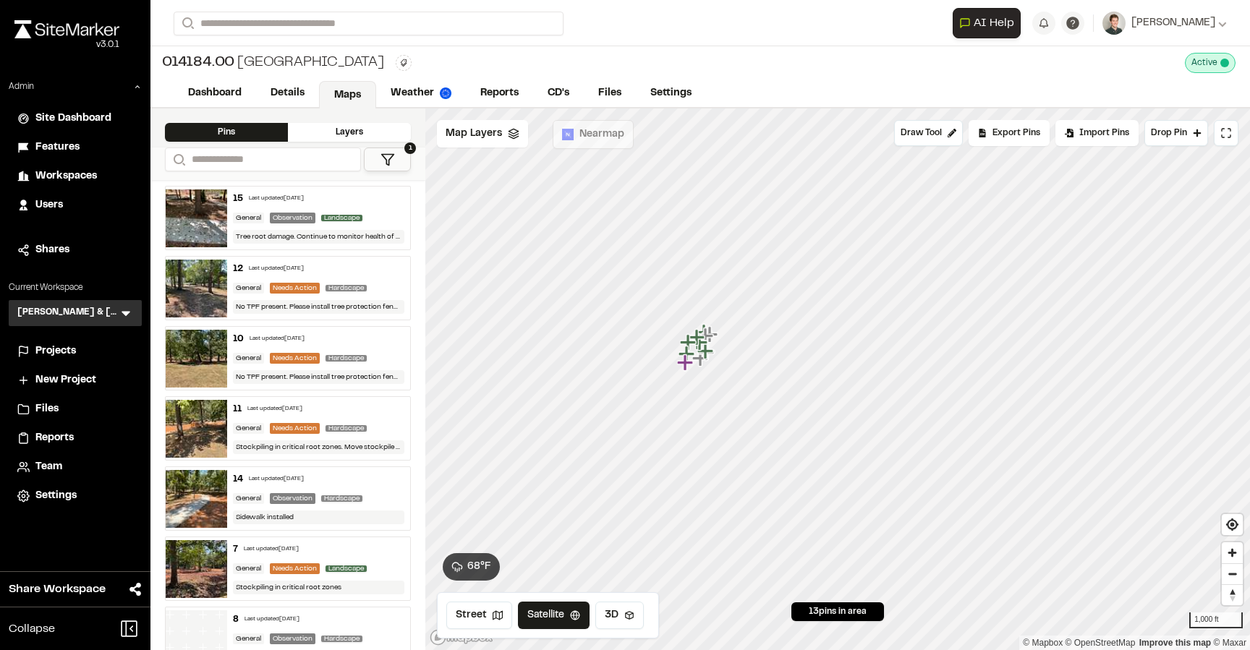
click at [51, 347] on span "Projects" at bounding box center [55, 352] width 41 height 16
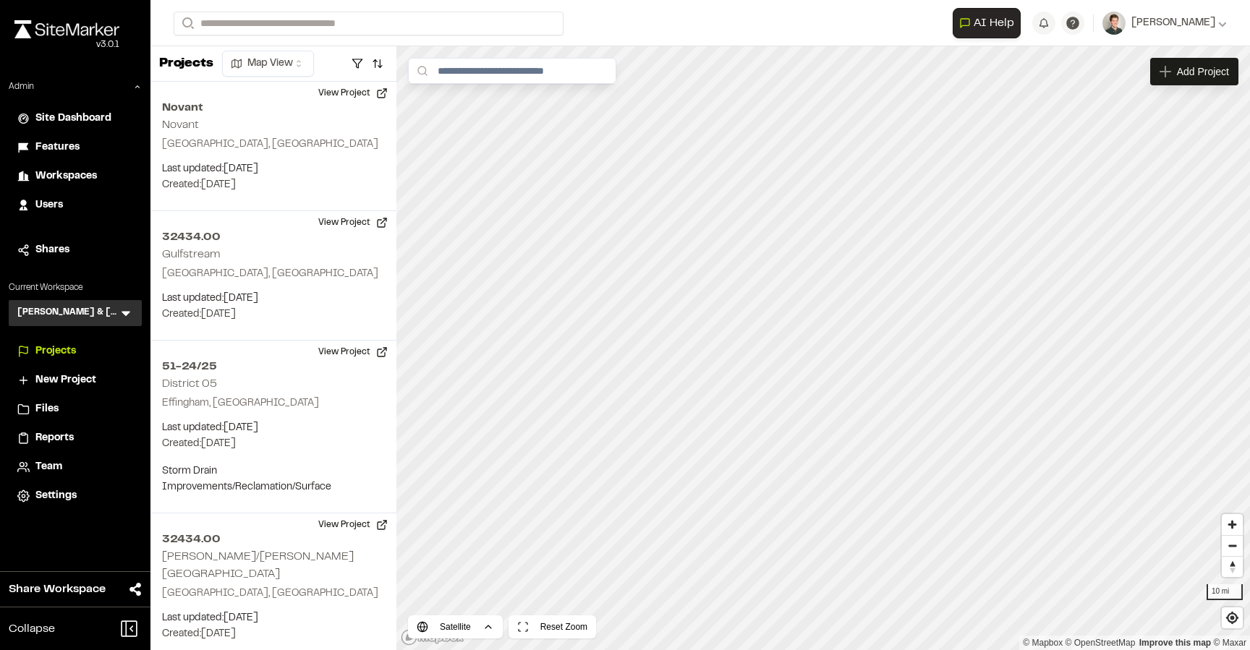
click at [763, 34] on form "Search" at bounding box center [563, 24] width 779 height 24
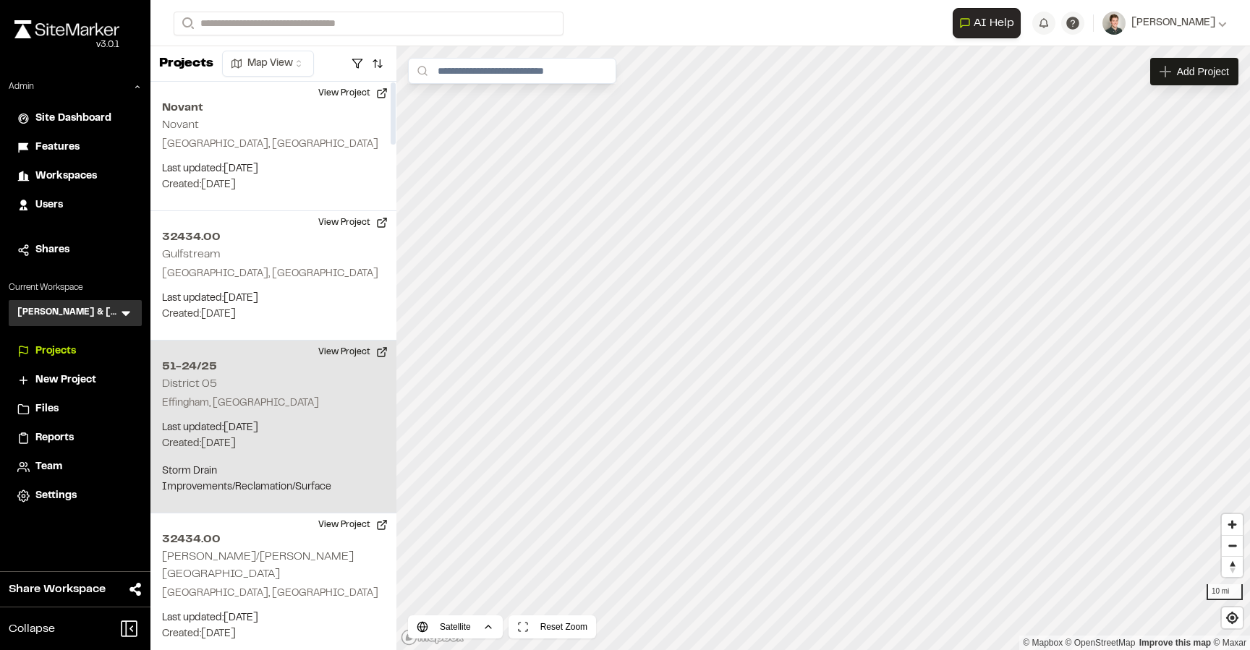
scroll to position [1, 0]
click at [344, 356] on button "View Project" at bounding box center [353, 351] width 87 height 23
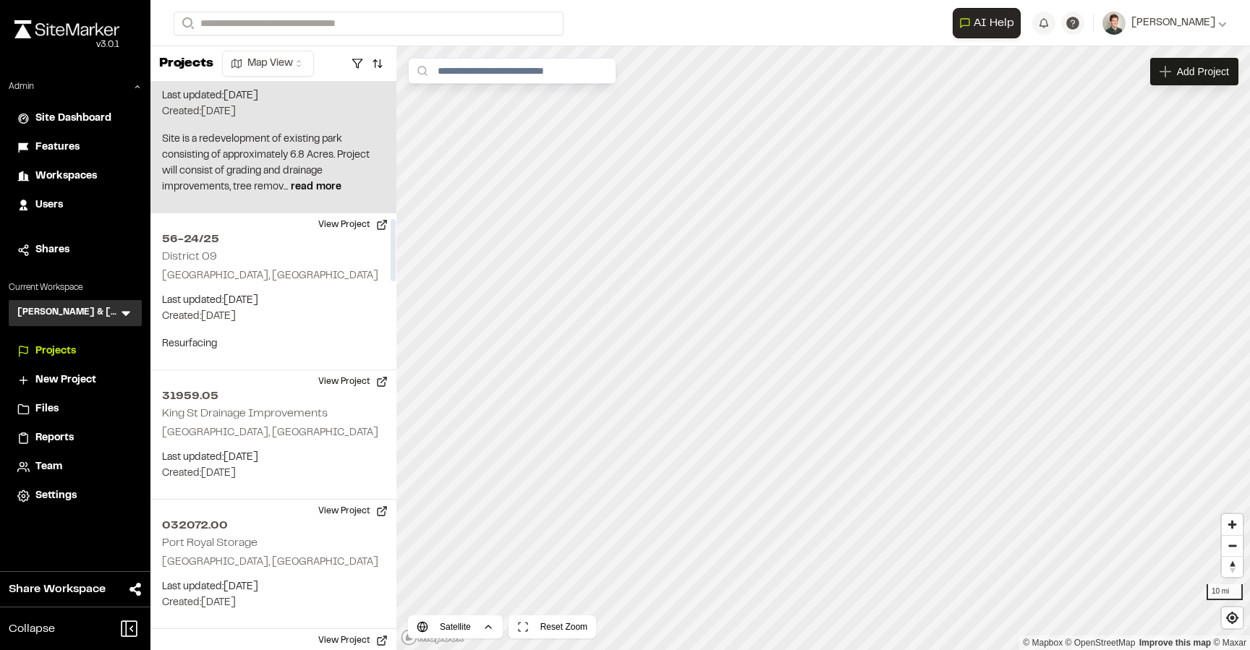
scroll to position [1254, 0]
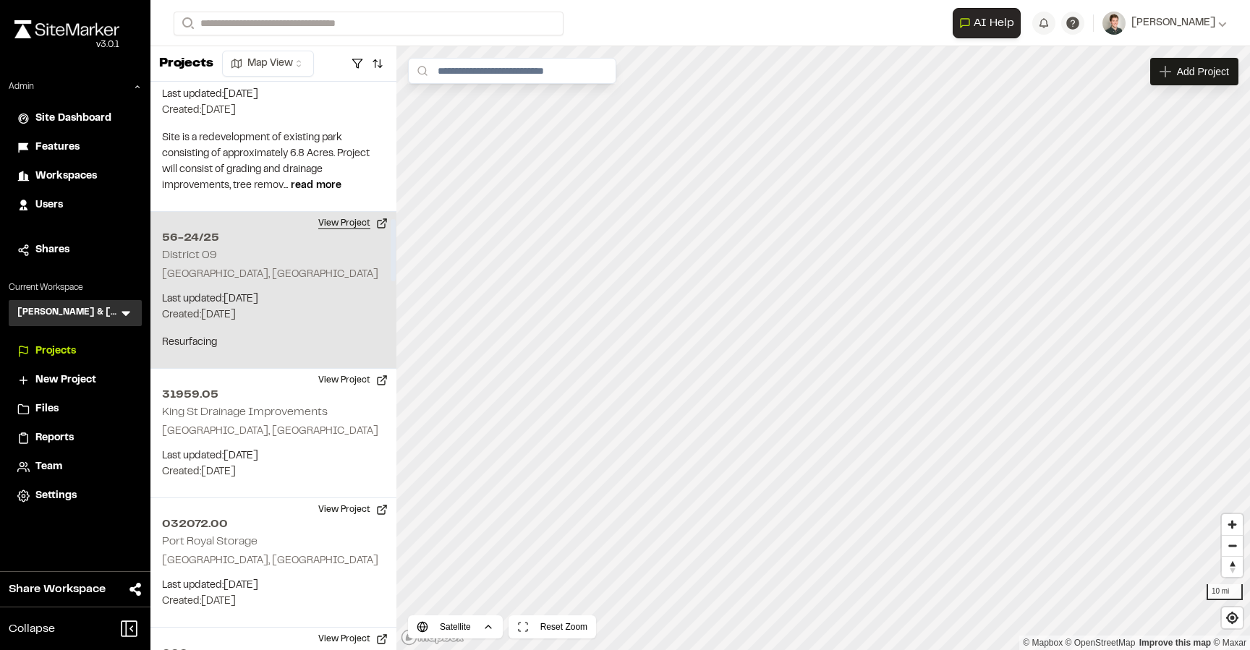
click at [346, 212] on button "View Project" at bounding box center [353, 223] width 87 height 23
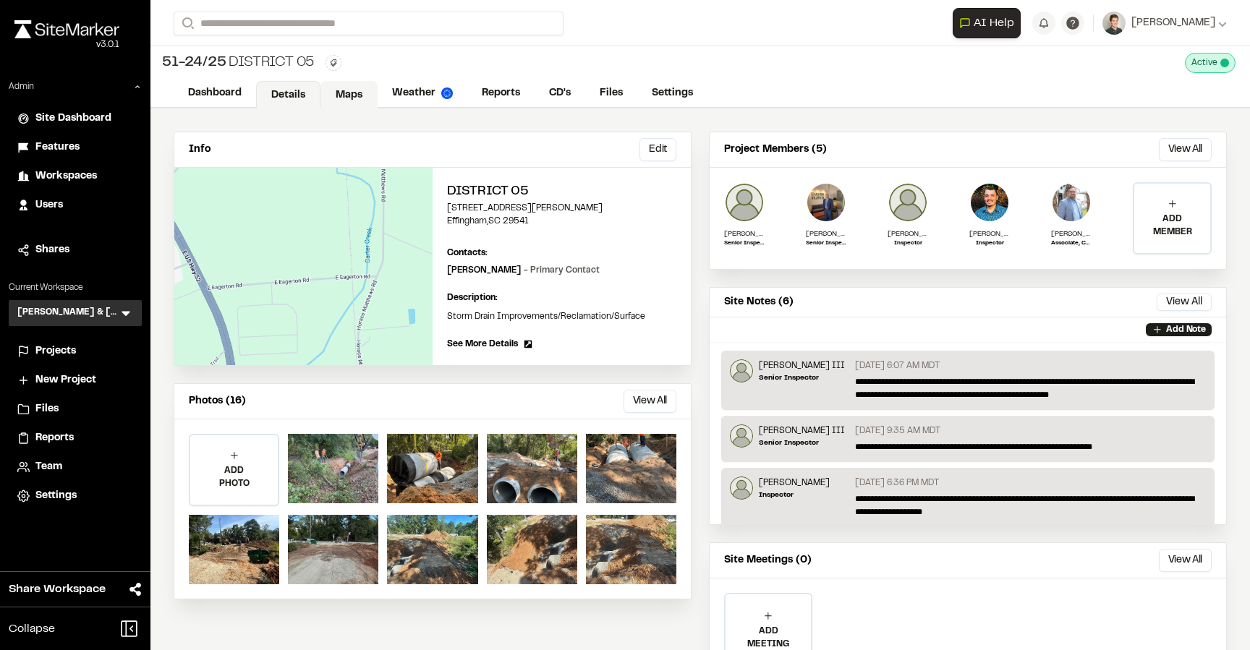
click at [346, 93] on link "Maps" at bounding box center [349, 94] width 57 height 27
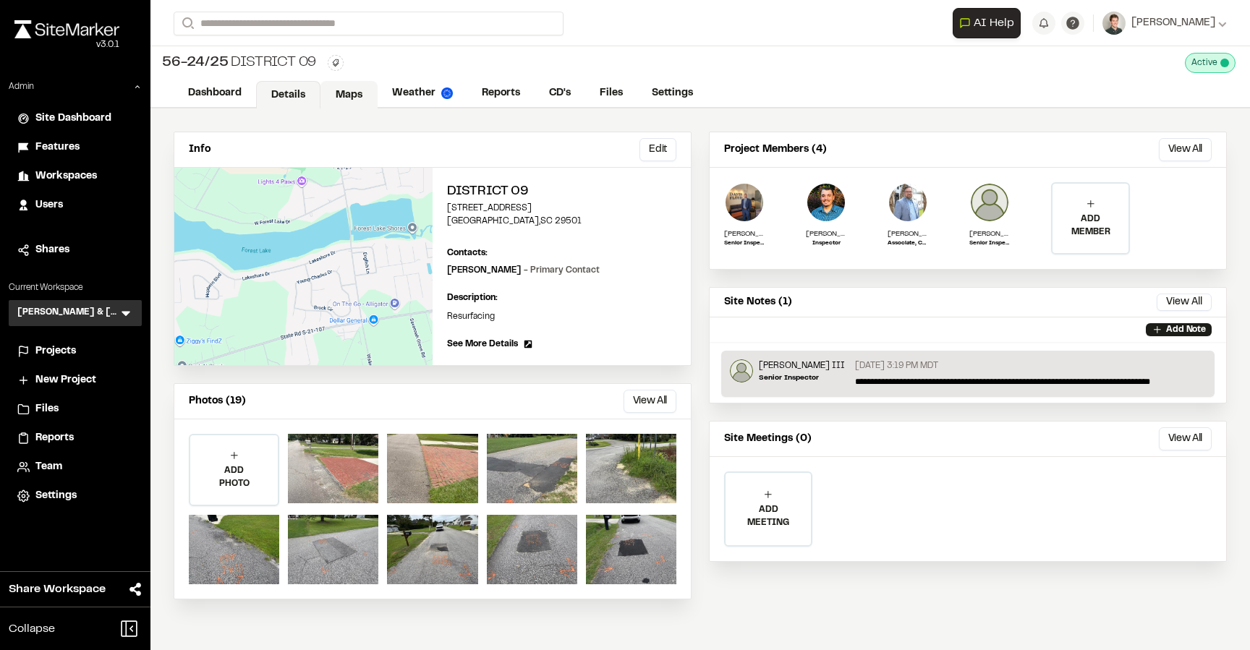
click at [355, 93] on link "Maps" at bounding box center [349, 94] width 57 height 27
